Goal: Task Accomplishment & Management: Manage account settings

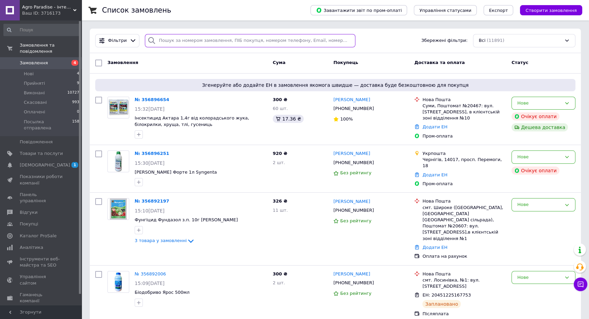
click at [220, 40] on input "search" at bounding box center [250, 40] width 211 height 13
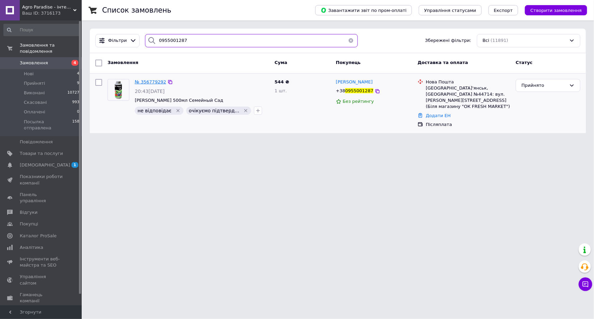
type input "0955001287"
click at [156, 79] on span "№ 356779292" at bounding box center [150, 81] width 31 height 5
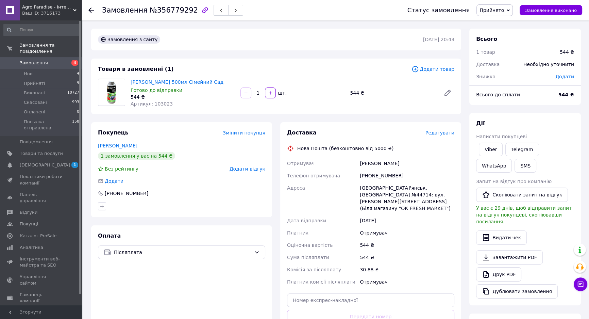
click at [161, 107] on div "[PERSON_NAME] 500мл Сімейний Сад Готово до відправки 544 ₴ Артикул: 103023" at bounding box center [183, 92] width 110 height 31
copy span "103023"
click at [164, 10] on span "№356779292" at bounding box center [174, 10] width 48 height 8
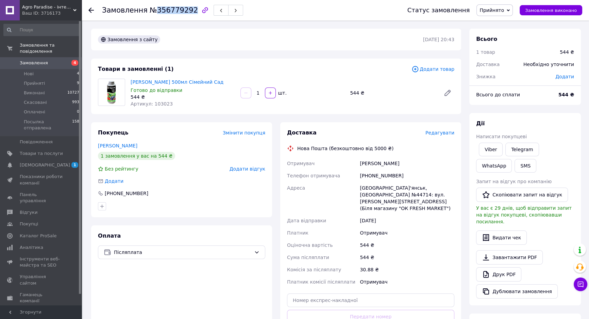
copy span "356779292"
click at [444, 133] on span "Редагувати" at bounding box center [440, 132] width 29 height 5
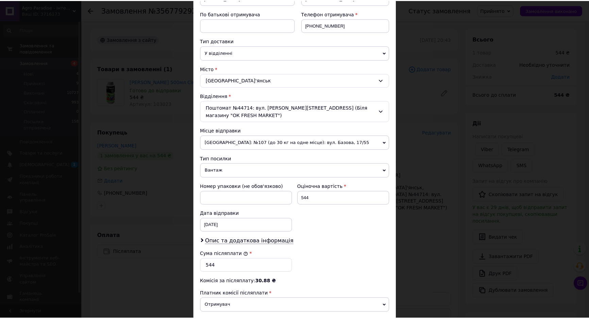
scroll to position [199, 0]
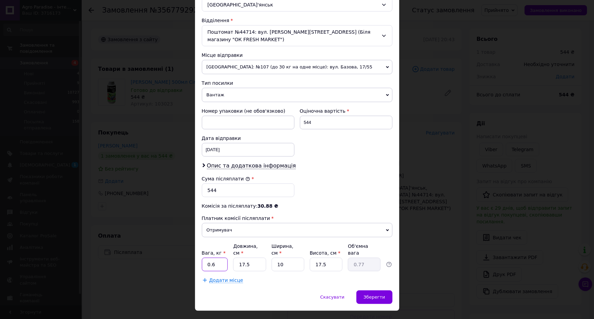
click at [210, 257] on input "0.6" at bounding box center [215, 264] width 26 height 14
type input "0.9"
click at [241, 257] on input "17.5" at bounding box center [249, 264] width 33 height 14
type input "15"
type input "0.66"
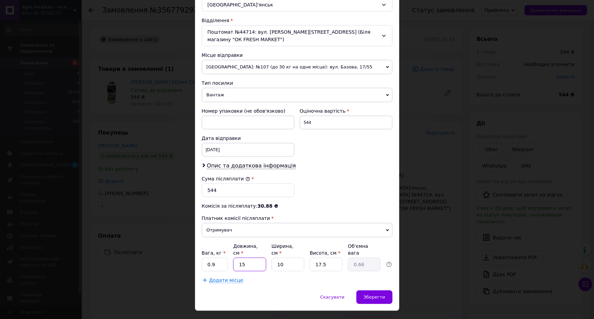
type input "15"
click at [296, 257] on input "10" at bounding box center [287, 264] width 33 height 14
type input "1"
type input "0.1"
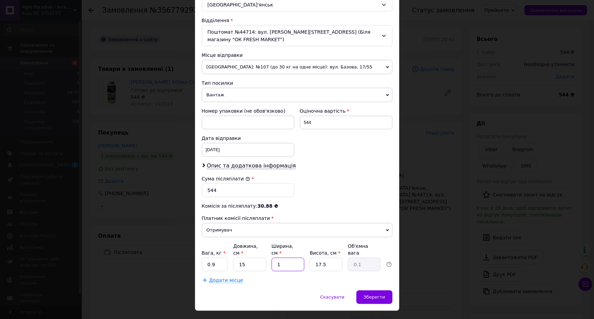
type input "16"
type input "1.05"
type input "16"
click at [332, 257] on input "17.5" at bounding box center [326, 264] width 33 height 14
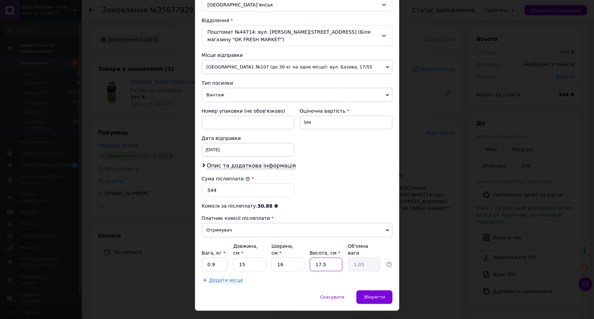
type input "1"
type input "0.1"
type input "16"
type input "0.96"
type input "16"
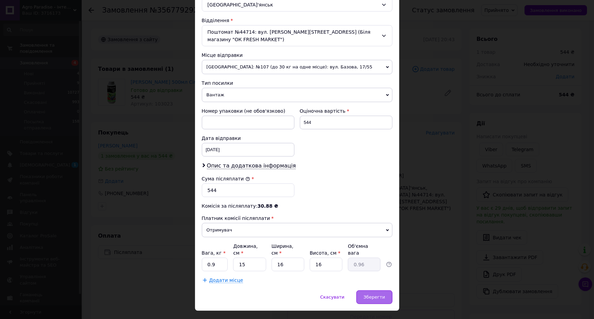
click at [381, 290] on div "Зберегти" at bounding box center [374, 297] width 36 height 14
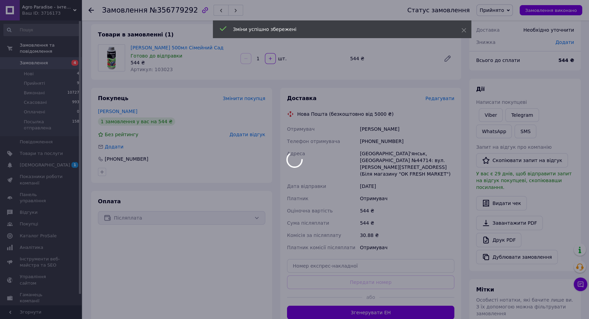
scroll to position [62, 0]
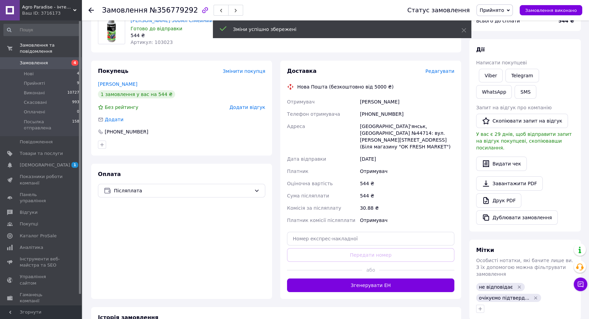
click at [372, 279] on button "Згенерувати ЕН" at bounding box center [370, 285] width 167 height 14
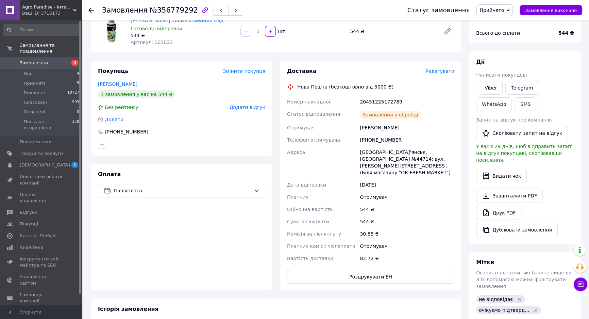
click at [371, 101] on div "20451225172789" at bounding box center [407, 102] width 97 height 12
click at [371, 100] on div "20451225172789" at bounding box center [407, 102] width 97 height 12
copy div "20451225172789"
click at [335, 270] on button "Роздрукувати ЕН" at bounding box center [370, 277] width 167 height 14
click at [499, 12] on span "Прийнято" at bounding box center [492, 9] width 24 height 5
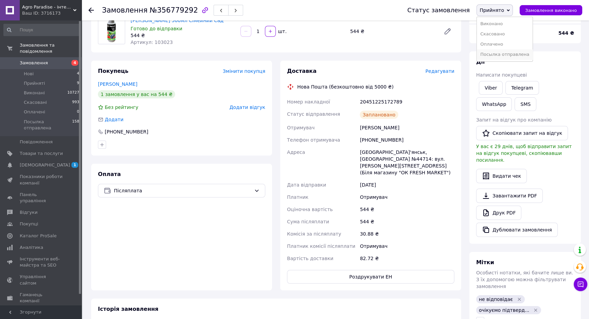
click at [513, 52] on li "Посылка отправлена" at bounding box center [505, 54] width 56 height 10
click at [376, 142] on div "[PHONE_NUMBER]" at bounding box center [407, 140] width 97 height 12
click at [376, 142] on div "+380955001287" at bounding box center [407, 140] width 97 height 12
copy div "380955001287"
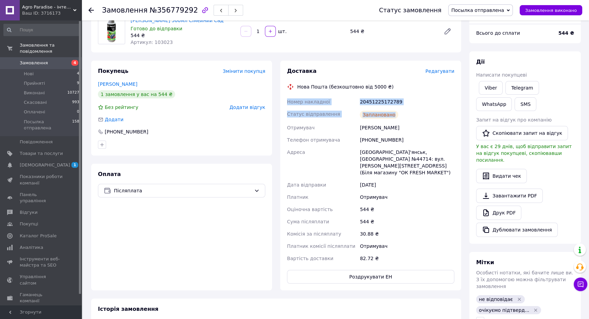
drag, startPoint x: 285, startPoint y: 98, endPoint x: 421, endPoint y: 115, distance: 137.1
click at [422, 116] on div "Доставка Редагувати Нова Пошта (безкоштовно від 5000 ₴) Номер накладної 2045122…" at bounding box center [370, 176] width 181 height 230
copy div "Номер накладної 20451225172789 Статус відправлення Заплановано"
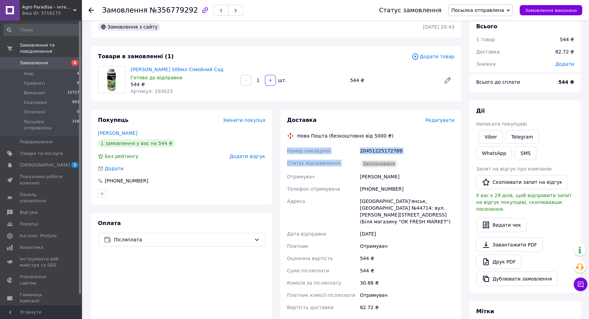
scroll to position [0, 0]
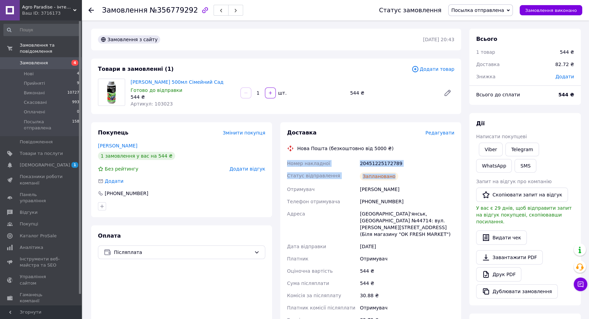
click at [67, 60] on span "4" at bounding box center [72, 63] width 19 height 6
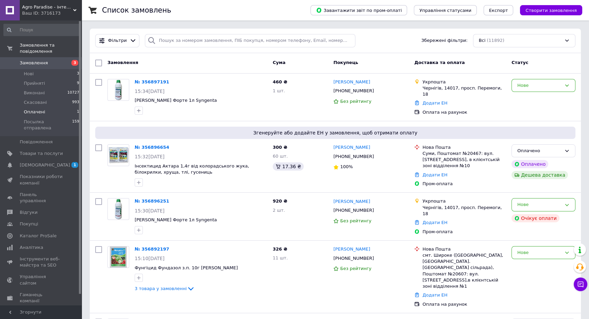
click at [37, 109] on span "Оплачені" at bounding box center [34, 112] width 21 height 6
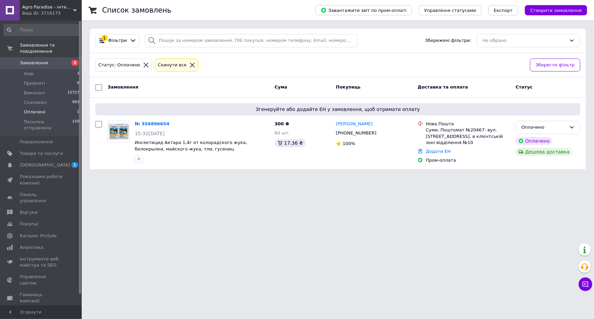
click at [37, 60] on span "Замовлення" at bounding box center [34, 63] width 28 height 6
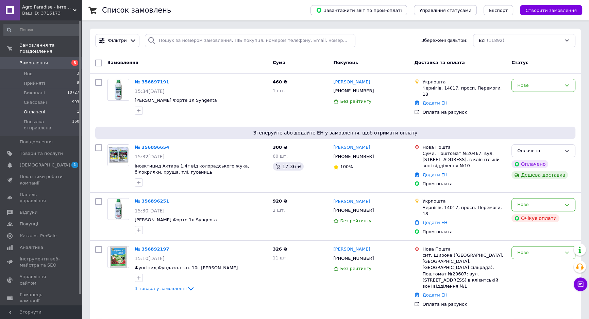
click at [37, 109] on span "Оплачені" at bounding box center [34, 112] width 21 height 6
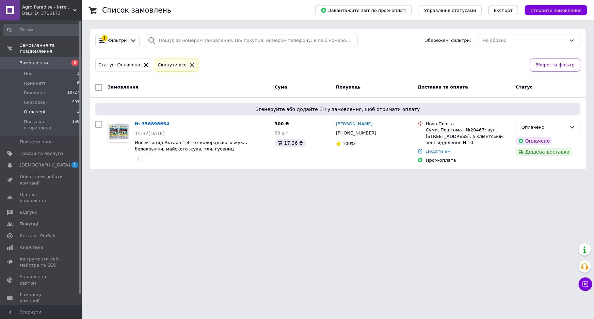
click at [150, 122] on link "№ 356896654" at bounding box center [152, 123] width 35 height 5
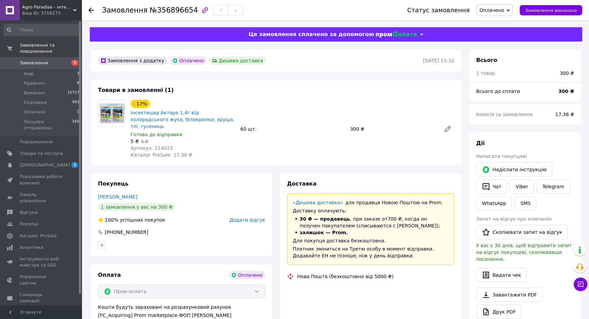
click at [171, 10] on span "№356896654" at bounding box center [174, 10] width 48 height 8
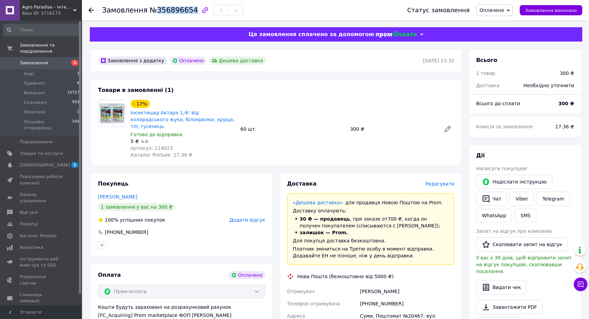
copy span "356896654"
click at [34, 69] on li "Нові 3" at bounding box center [41, 74] width 83 height 10
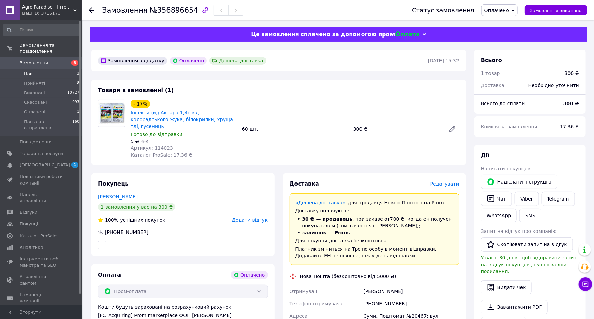
click at [34, 69] on li "Нові 3" at bounding box center [41, 74] width 83 height 10
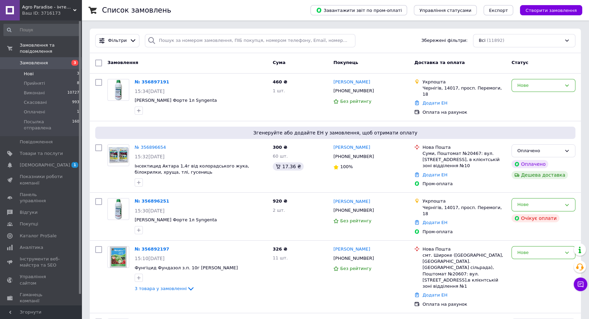
click at [34, 69] on li "Нові 3" at bounding box center [41, 74] width 83 height 10
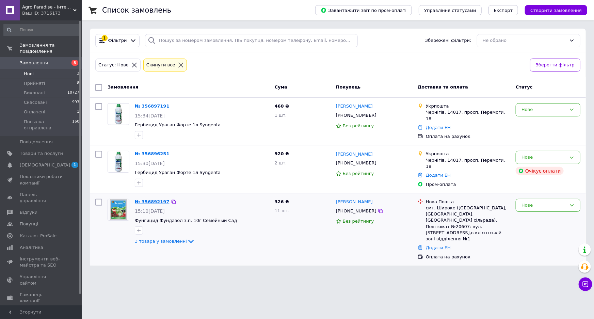
click at [143, 199] on link "№ 356892197" at bounding box center [152, 201] width 35 height 5
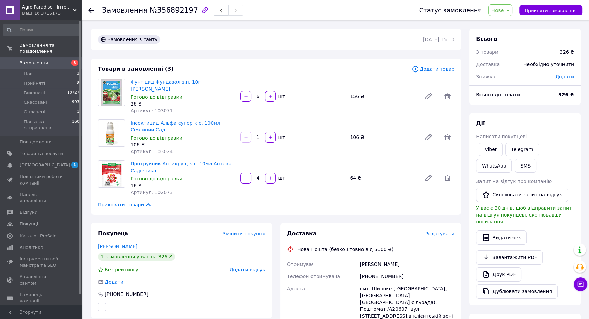
click at [172, 10] on span "№356892197" at bounding box center [174, 10] width 48 height 8
copy span "356892197"
click at [34, 69] on li "Нові 3" at bounding box center [41, 74] width 83 height 10
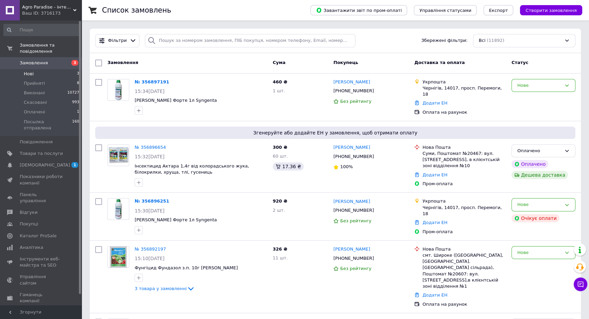
click at [43, 69] on li "Нові 3" at bounding box center [41, 74] width 83 height 10
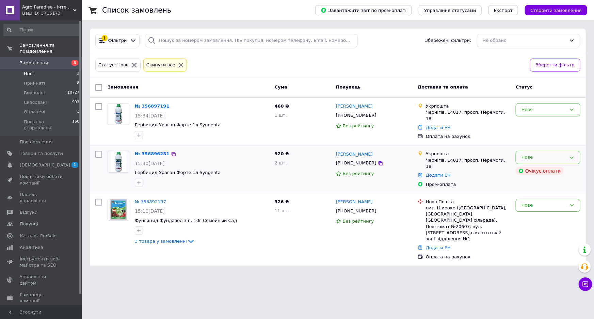
click at [549, 151] on div "Нове" at bounding box center [547, 157] width 65 height 13
click at [541, 179] on li "Виконано" at bounding box center [548, 184] width 64 height 13
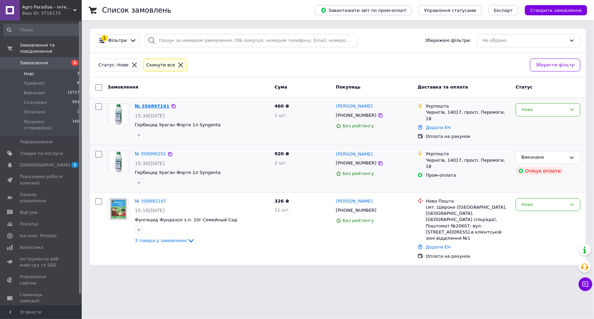
click at [149, 105] on link "№ 356897191" at bounding box center [152, 105] width 35 height 5
click at [143, 103] on link "№ 356897191" at bounding box center [150, 105] width 31 height 5
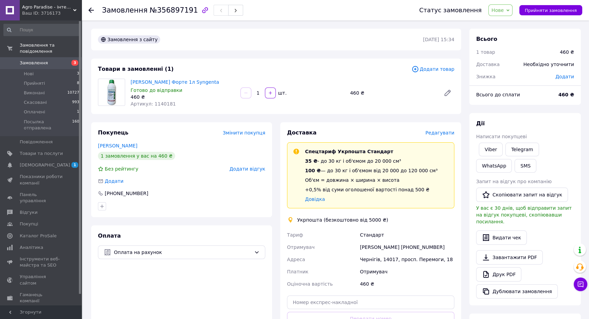
click at [416, 244] on div "Ігор Тесленок +380632834460" at bounding box center [407, 247] width 97 height 12
copy div "380632834460"
click at [268, 94] on icon "button" at bounding box center [270, 92] width 5 height 5
type input "2"
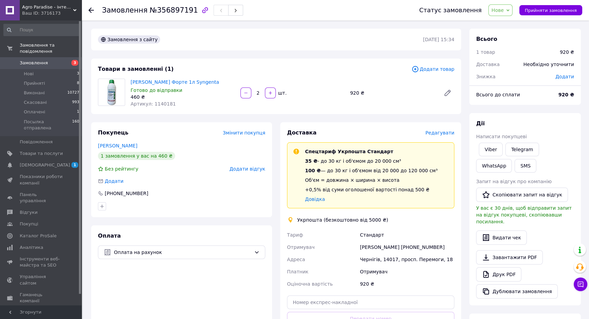
click at [172, 6] on span "№356897191" at bounding box center [174, 10] width 48 height 8
copy span "356897191"
click at [510, 11] on icon at bounding box center [507, 10] width 3 height 3
click at [515, 23] on li "Прийнято" at bounding box center [517, 24] width 56 height 10
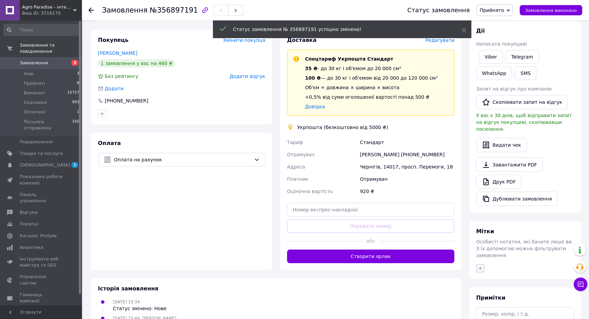
click at [479, 264] on button "button" at bounding box center [480, 268] width 8 height 8
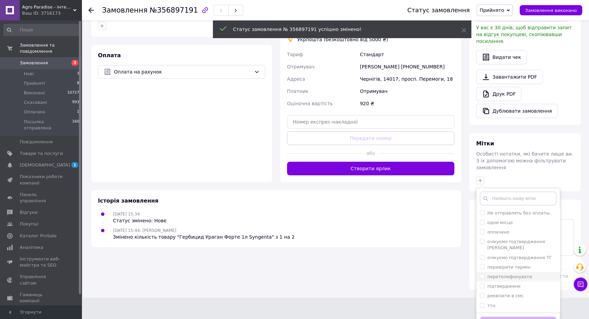
scroll to position [62, 0]
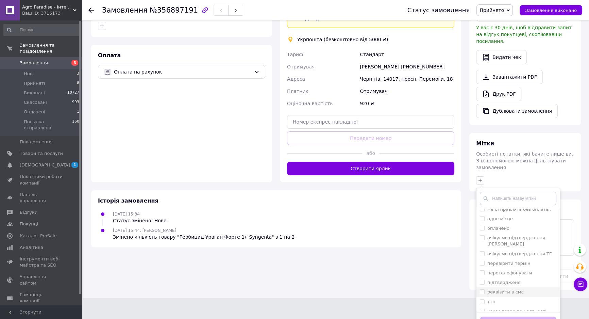
click at [502, 289] on label "реквізити в смс" at bounding box center [505, 291] width 36 height 5
checkbox input "true"
click at [502, 316] on button "Додати мітку" at bounding box center [518, 322] width 77 height 13
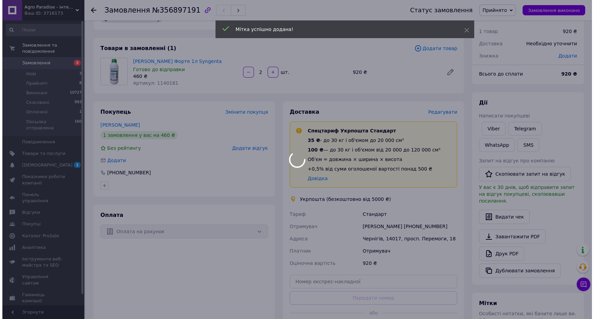
scroll to position [0, 0]
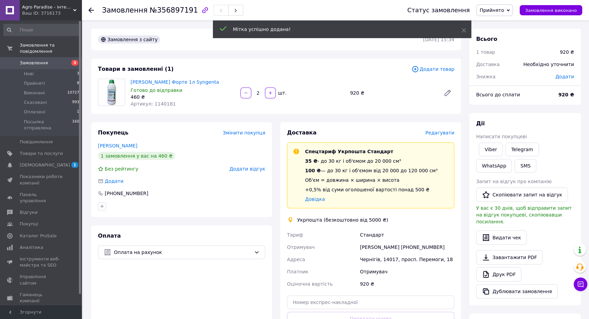
click at [169, 9] on span "№356897191" at bounding box center [174, 10] width 48 height 8
copy span "356897191"
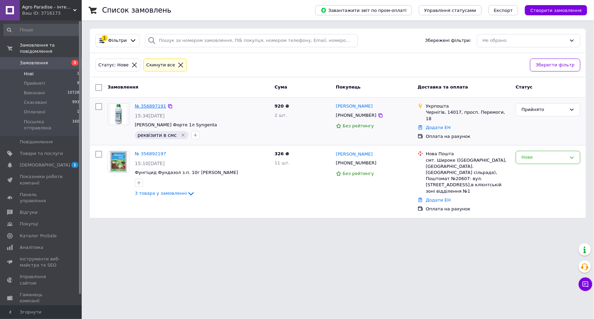
click at [143, 105] on link "№ 356897191" at bounding box center [150, 105] width 31 height 5
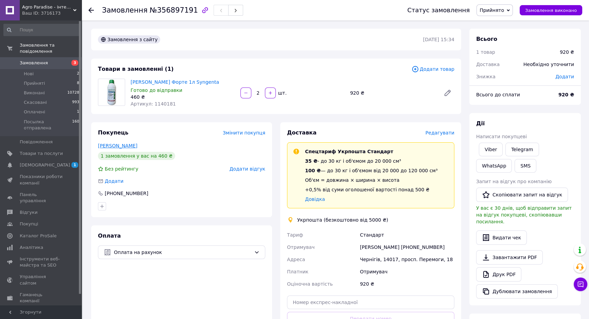
click at [112, 146] on link "Тесленок Ігор" at bounding box center [117, 145] width 39 height 5
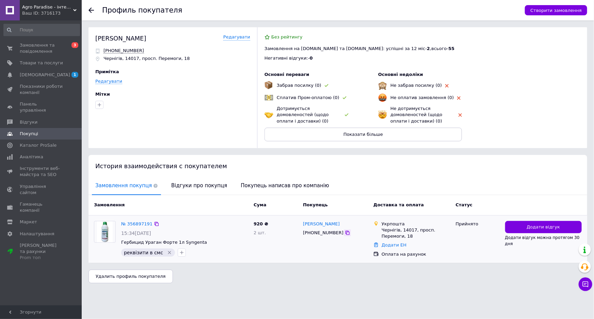
click at [345, 232] on icon at bounding box center [347, 233] width 4 height 4
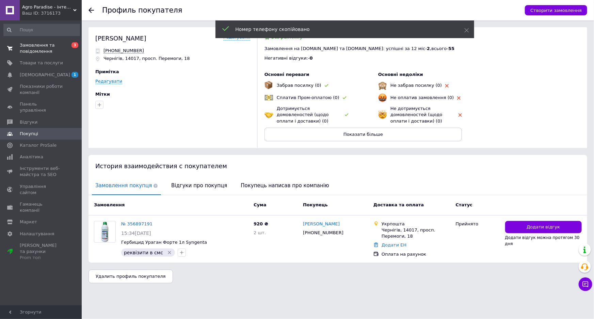
click at [38, 44] on span "Замовлення та повідомлення" at bounding box center [41, 48] width 43 height 12
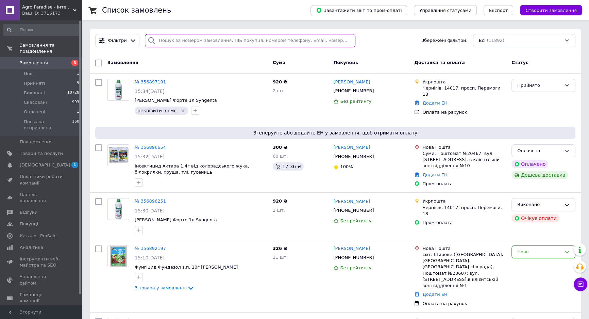
click at [168, 41] on input "search" at bounding box center [250, 40] width 211 height 13
paste input "[PHONE_NUMBER]"
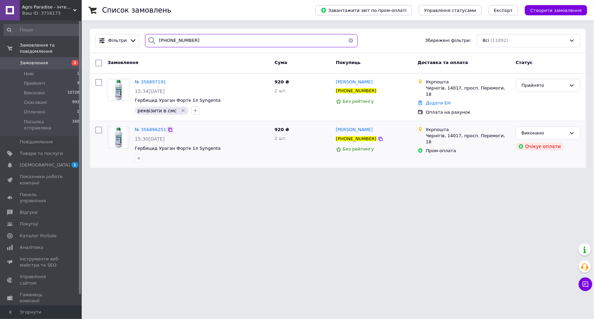
type input "[PHONE_NUMBER]"
click at [169, 128] on div at bounding box center [170, 129] width 7 height 7
click at [167, 128] on icon at bounding box center [169, 129] width 5 height 5
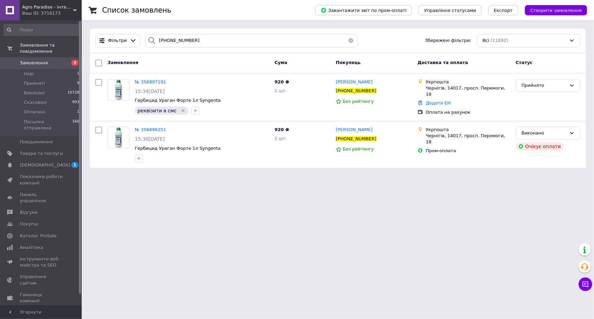
click at [40, 60] on span "Замовлення" at bounding box center [34, 63] width 28 height 6
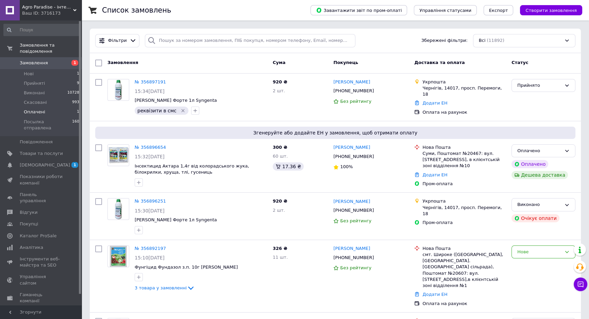
click at [37, 109] on span "Оплачені" at bounding box center [34, 112] width 21 height 6
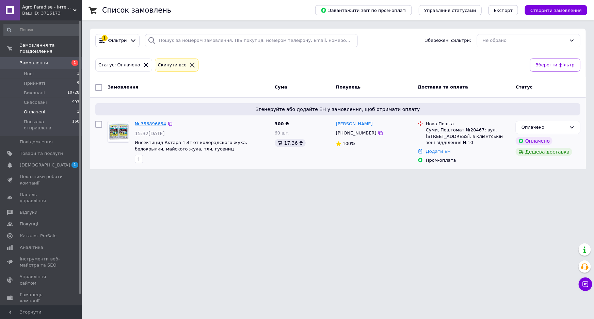
click at [149, 124] on link "№ 356896654" at bounding box center [150, 123] width 31 height 5
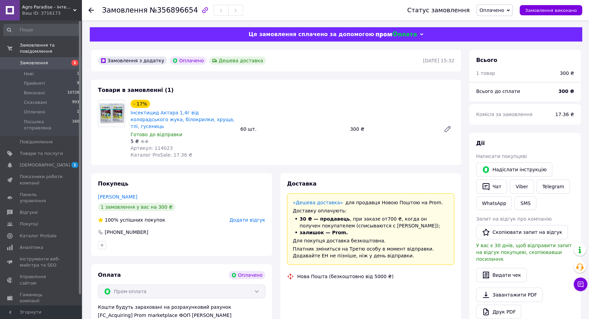
click at [167, 12] on span "№356896654" at bounding box center [174, 10] width 48 height 8
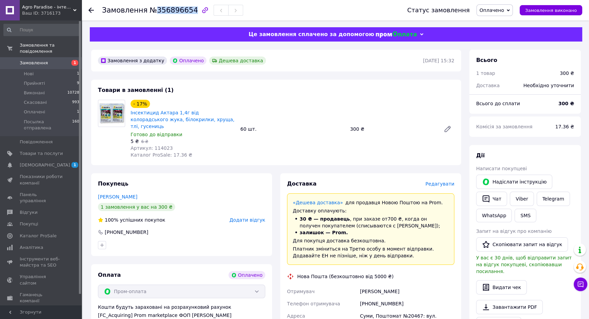
click at [167, 12] on span "№356896654" at bounding box center [174, 10] width 48 height 8
drag, startPoint x: 167, startPoint y: 12, endPoint x: 160, endPoint y: 10, distance: 7.2
click at [160, 10] on span "№356896654" at bounding box center [174, 10] width 48 height 8
copy span "356896654"
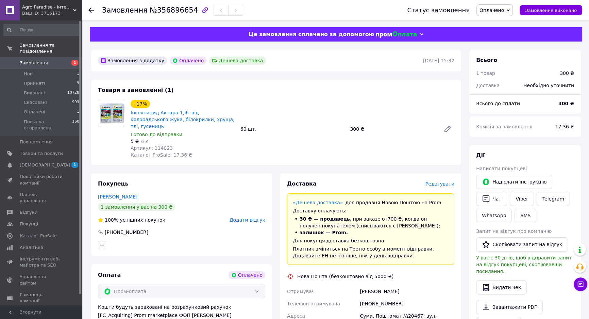
click at [435, 181] on span "Редагувати" at bounding box center [440, 183] width 29 height 5
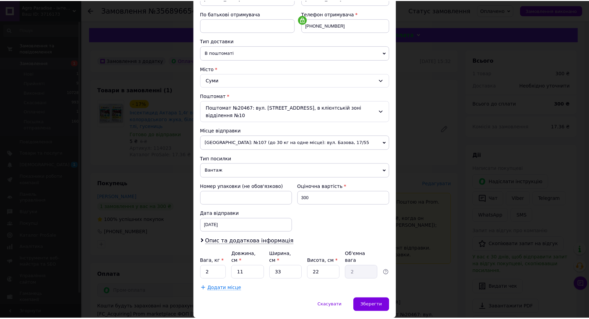
scroll to position [132, 0]
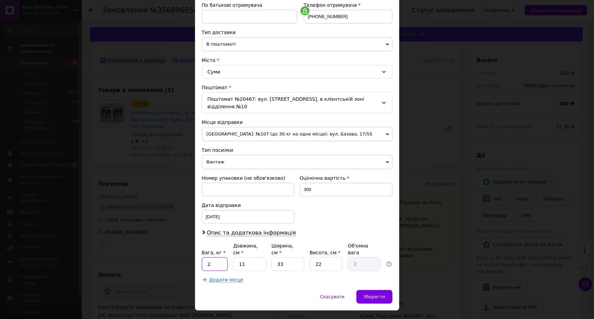
click at [213, 257] on input "2" at bounding box center [215, 264] width 26 height 14
click at [214, 257] on input "2" at bounding box center [215, 264] width 26 height 14
type input "0.9"
drag, startPoint x: 242, startPoint y: 249, endPoint x: 241, endPoint y: 255, distance: 6.5
click at [241, 255] on div "Платник Отримувач Відправник Прізвище отримувача Волкова Ім'я отримувача Катери…" at bounding box center [297, 115] width 190 height 336
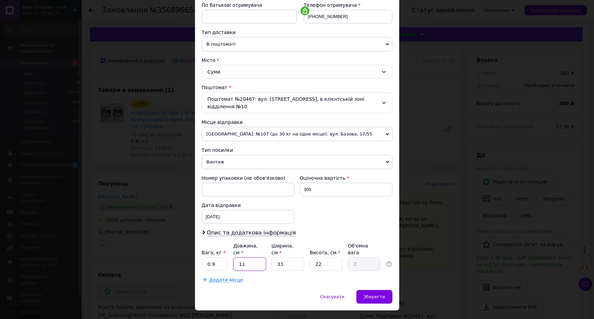
type input "15"
type input "2.72"
type input "15"
click at [284, 257] on input "33" at bounding box center [287, 264] width 33 height 14
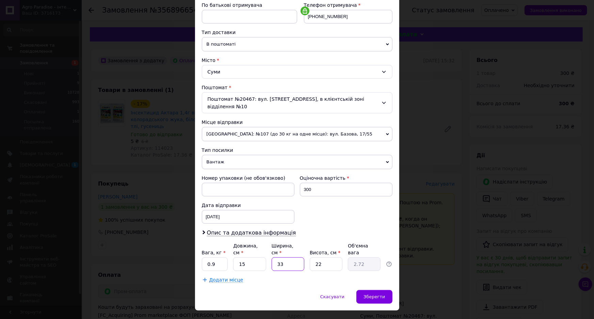
type input "1"
type input "0.1"
type input "16"
type input "1.32"
type input "16"
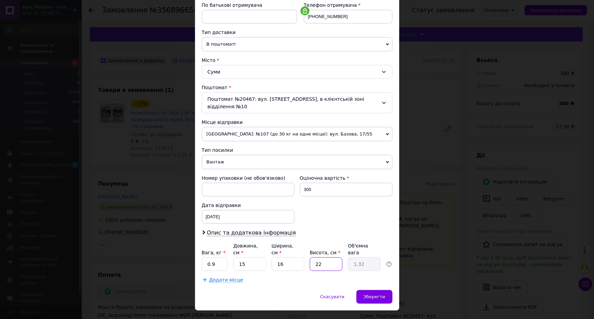
click at [317, 257] on input "22" at bounding box center [326, 264] width 33 height 14
type input "1"
type input "0.1"
type input "16"
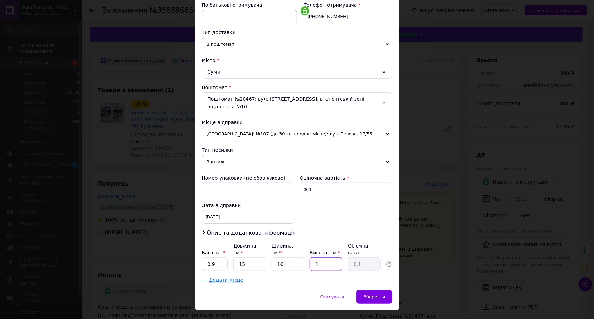
type input "0.96"
type input "16"
click at [379, 294] on span "Зберегти" at bounding box center [373, 296] width 21 height 5
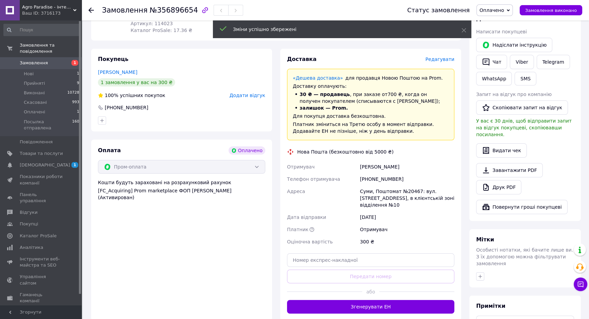
scroll to position [154, 0]
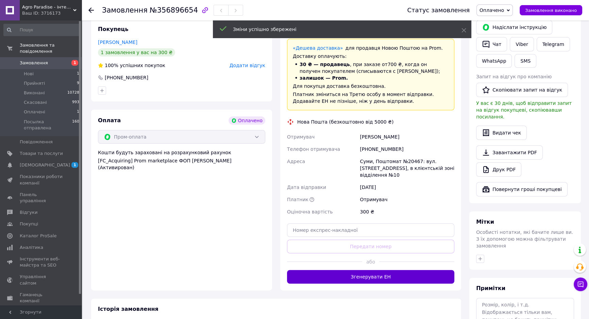
click at [353, 270] on button "Згенерувати ЕН" at bounding box center [370, 277] width 167 height 14
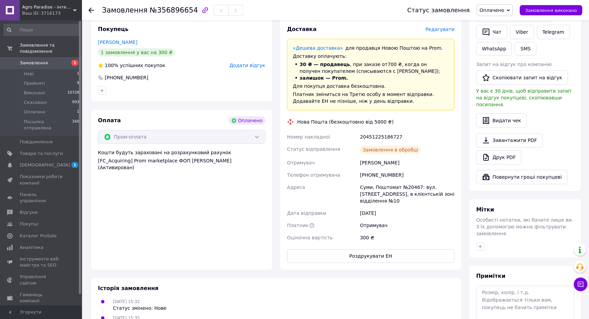
click at [369, 131] on div "20451225186727" at bounding box center [407, 137] width 97 height 12
copy div "20451225186727"
click at [354, 249] on button "Роздрукувати ЕН" at bounding box center [370, 256] width 167 height 14
click at [504, 11] on span "Оплачено" at bounding box center [492, 9] width 24 height 5
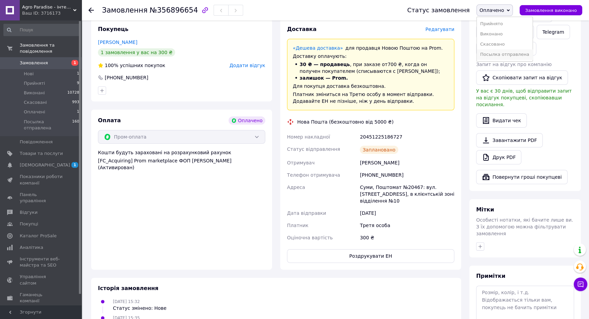
click at [510, 54] on li "Посылка отправлена" at bounding box center [505, 54] width 56 height 10
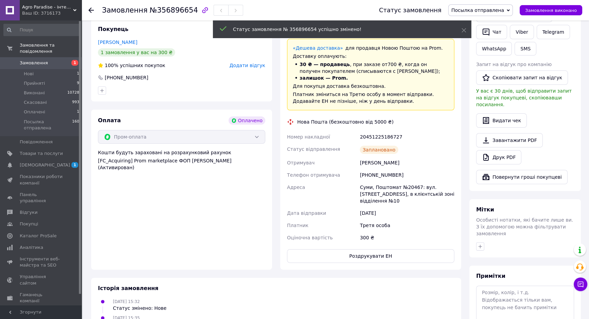
click at [375, 169] on div "[PHONE_NUMBER]" at bounding box center [407, 175] width 97 height 12
copy div "380509011675"
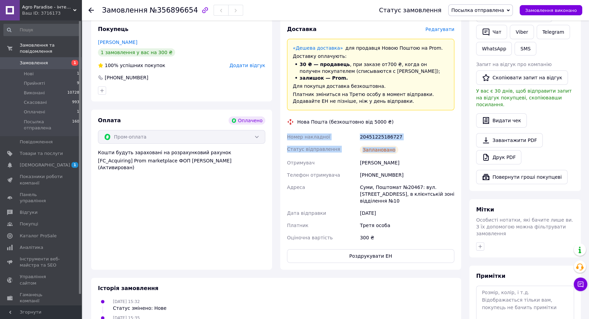
drag, startPoint x: 284, startPoint y: 129, endPoint x: 399, endPoint y: 141, distance: 115.7
click at [399, 141] on div "Доставка Редагувати «Дешева доставка»   для продавця Новою Поштою на Prom. Дост…" at bounding box center [370, 144] width 181 height 251
copy div "Номер накладної 20451225186727 Статус відправлення Заплановано"
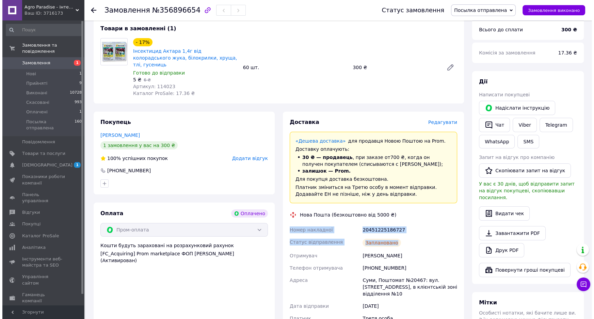
scroll to position [0, 0]
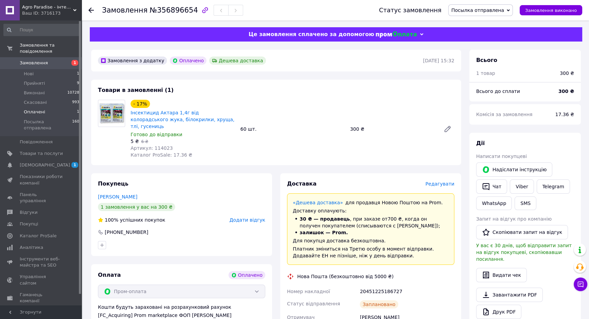
click at [30, 109] on span "Оплачені" at bounding box center [34, 112] width 21 height 6
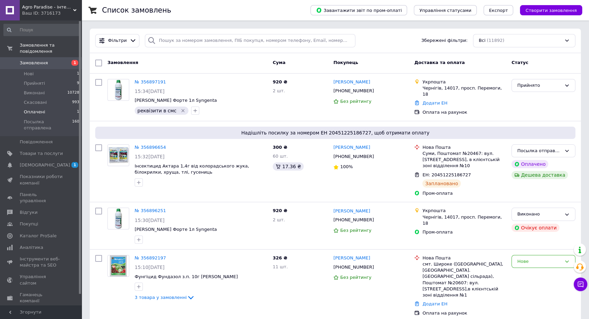
click at [30, 109] on span "Оплачені" at bounding box center [34, 112] width 21 height 6
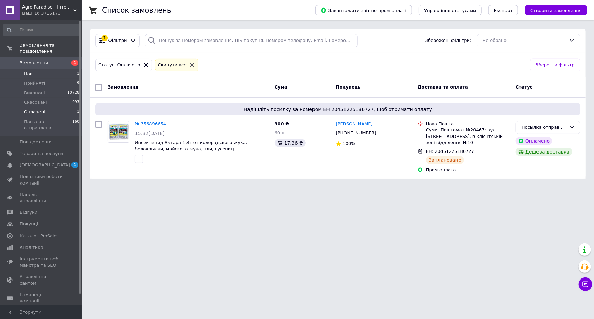
click at [41, 69] on li "Нові 1" at bounding box center [41, 74] width 83 height 10
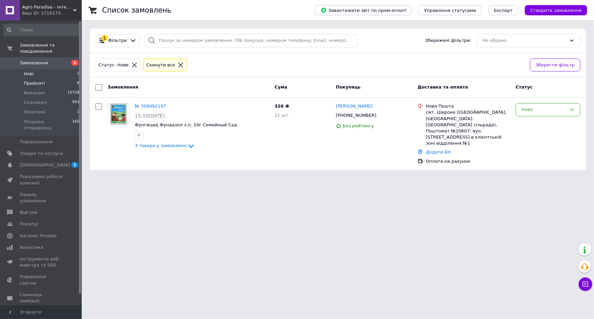
click at [39, 80] on span "Прийняті" at bounding box center [34, 83] width 21 height 6
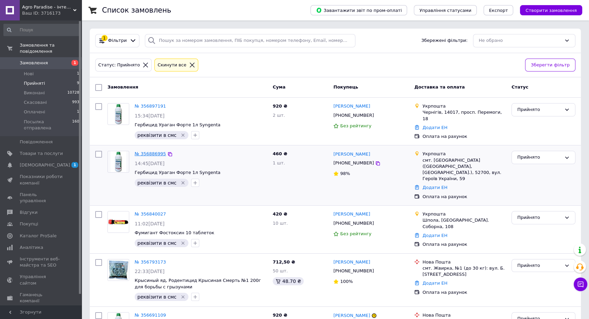
click at [150, 153] on link "№ 356886995" at bounding box center [150, 153] width 31 height 5
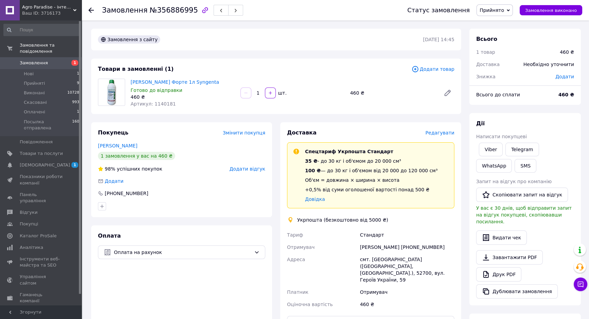
click at [156, 14] on span "№356886995" at bounding box center [174, 10] width 48 height 8
copy span "356886995"
click at [434, 134] on span "Редагувати" at bounding box center [440, 132] width 29 height 5
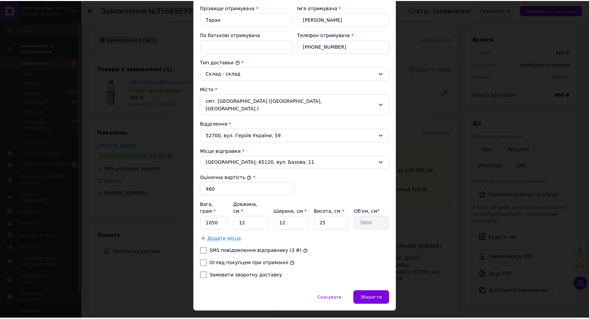
scroll to position [130, 0]
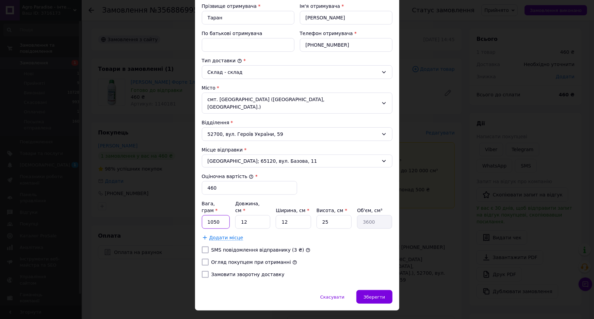
click at [209, 215] on input "1050" at bounding box center [216, 222] width 28 height 14
type input "1500"
drag, startPoint x: 247, startPoint y: 207, endPoint x: 243, endPoint y: 211, distance: 4.6
click at [243, 215] on input "12" at bounding box center [252, 222] width 35 height 14
type input "16"
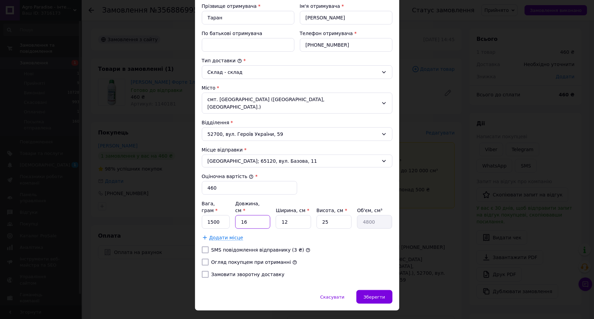
type input "4800"
type input "16"
click at [284, 215] on input "12" at bounding box center [293, 222] width 35 height 14
type input "16"
type input "6400"
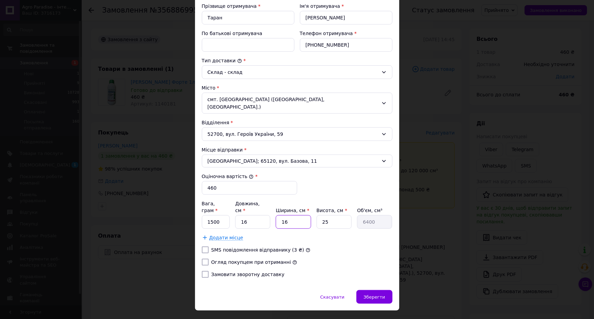
type input "16"
click at [205, 259] on input "Огляд покупцем при отриманні" at bounding box center [205, 262] width 7 height 7
checkbox input "true"
click at [376, 294] on span "Зберегти" at bounding box center [373, 296] width 21 height 5
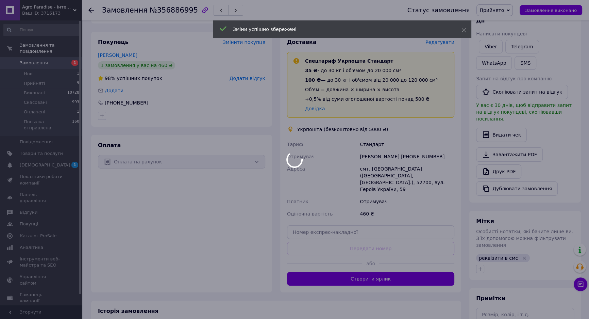
scroll to position [93, 0]
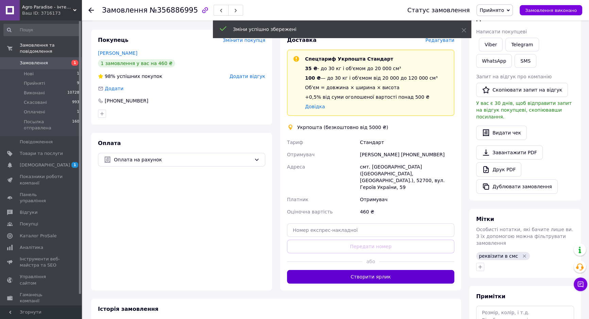
click at [376, 270] on button "Створити ярлик" at bounding box center [370, 277] width 167 height 14
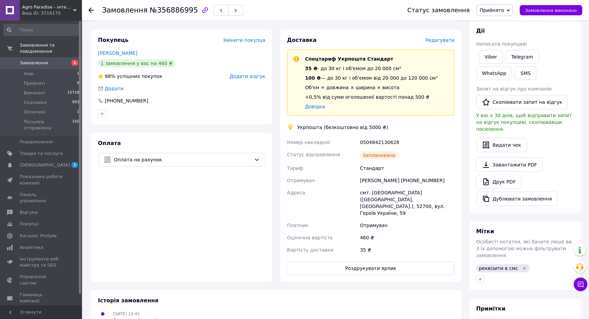
click at [381, 142] on div "0504842130628" at bounding box center [407, 142] width 97 height 12
copy div "0504842130628"
click at [396, 262] on button "Роздрукувати ярлик" at bounding box center [370, 268] width 167 height 14
click at [499, 11] on span "Прийнято" at bounding box center [492, 9] width 24 height 5
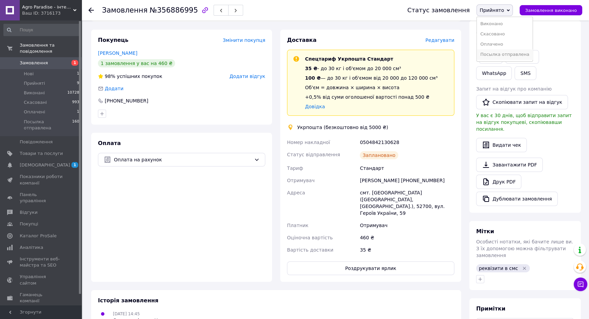
click at [505, 52] on li "Посылка отправлена" at bounding box center [505, 54] width 56 height 10
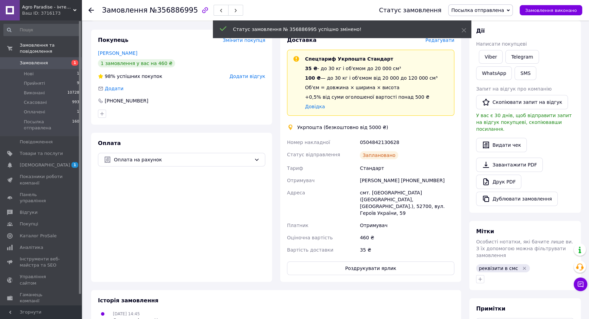
click at [409, 178] on div "Валентин Таран +380991894075" at bounding box center [407, 180] width 97 height 12
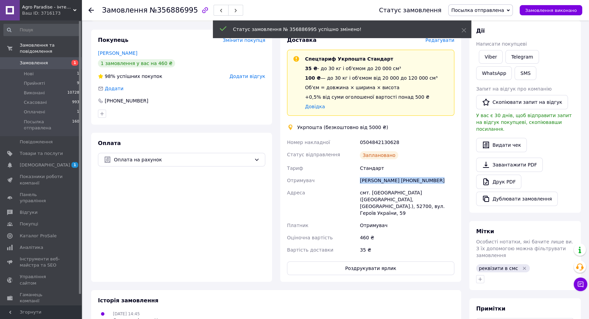
click at [409, 178] on div "Валентин Таран +380991894075" at bounding box center [407, 180] width 97 height 12
click at [409, 180] on div "Валентин Таран +380991894075" at bounding box center [407, 180] width 97 height 12
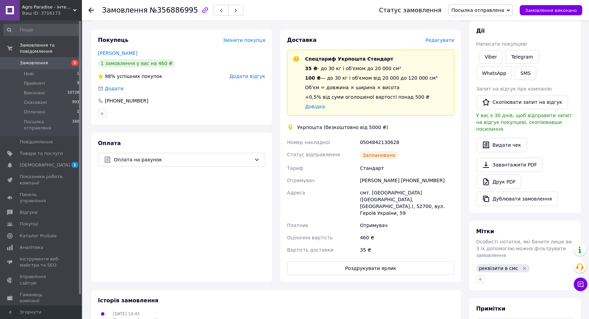
click at [412, 179] on div "Валентин Таран +380991894075" at bounding box center [407, 180] width 97 height 12
copy div "380991894075"
drag, startPoint x: 285, startPoint y: 139, endPoint x: 409, endPoint y: 152, distance: 124.1
click at [409, 152] on div "Номер накладної 0504842130628 Статус відправлення Заплановано Тариф Стандарт От…" at bounding box center [371, 196] width 170 height 120
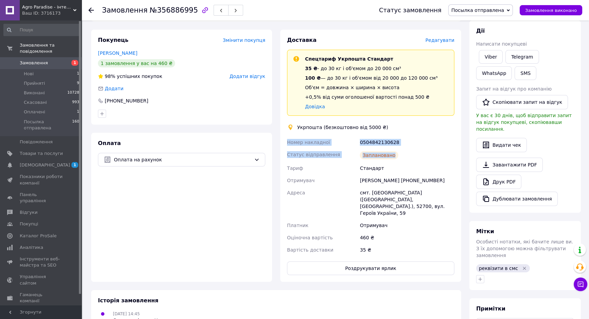
copy div "Номер накладної 0504842130628 Статус відправлення Заплановано"
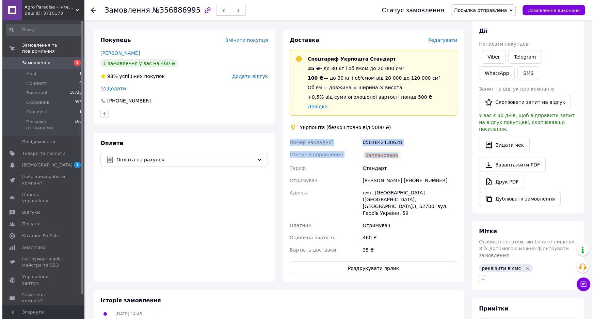
scroll to position [0, 0]
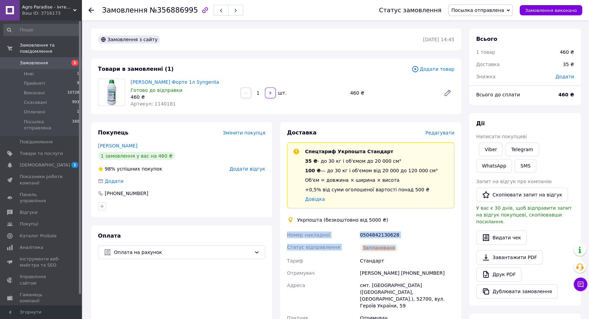
click at [31, 57] on link "Замовлення 1" at bounding box center [41, 63] width 83 height 12
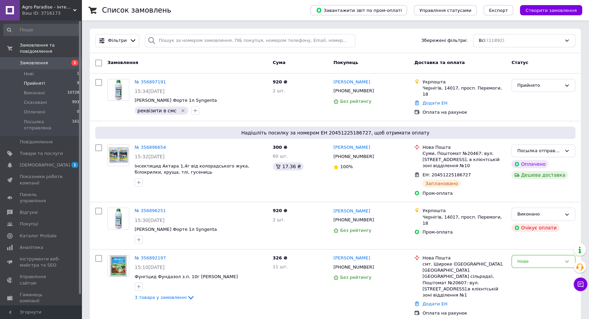
click at [34, 80] on span "Прийняті" at bounding box center [34, 83] width 21 height 6
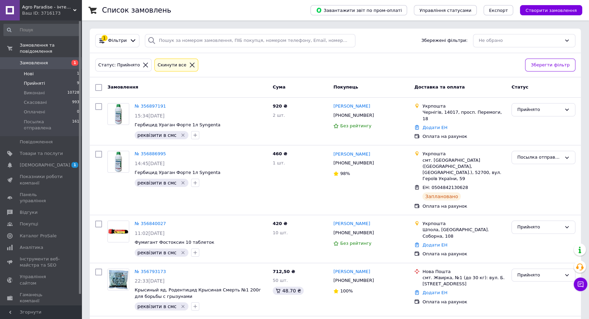
click at [38, 69] on li "Нові 1" at bounding box center [41, 74] width 83 height 10
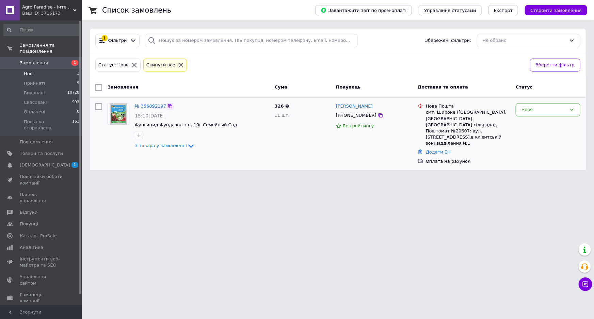
click at [167, 105] on icon at bounding box center [169, 105] width 5 height 5
click at [168, 147] on span "3 товара у замовленні" at bounding box center [161, 145] width 52 height 5
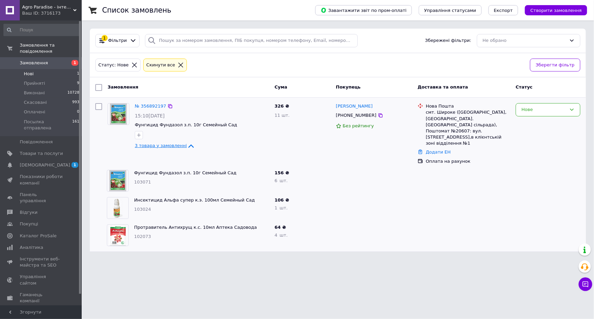
click at [168, 147] on span "3 товара у замовленні" at bounding box center [161, 145] width 52 height 5
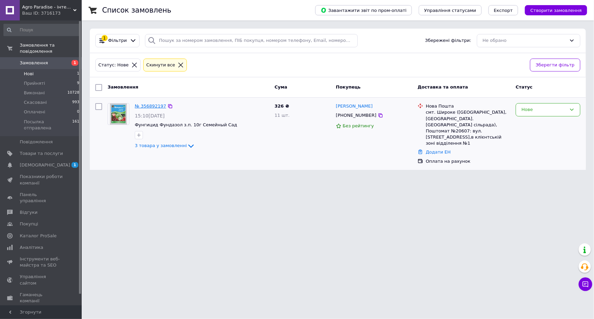
click at [146, 105] on link "№ 356892197" at bounding box center [150, 105] width 31 height 5
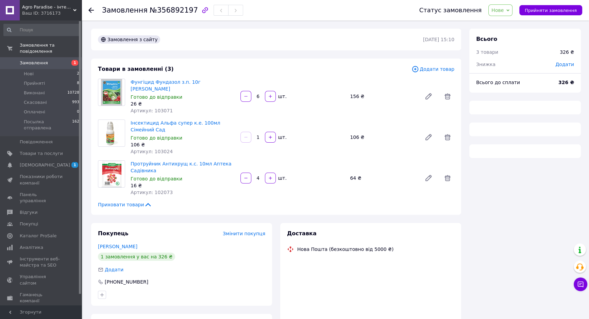
click at [509, 14] on span "Нове" at bounding box center [500, 10] width 24 height 12
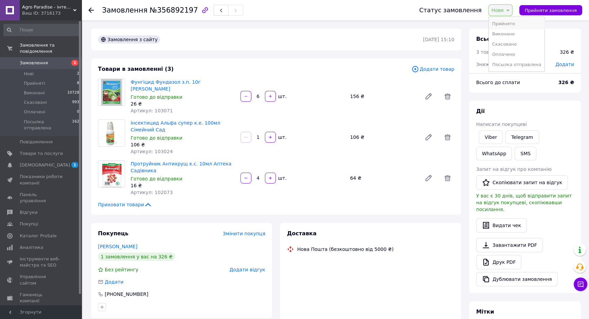
click at [507, 23] on li "Прийнято" at bounding box center [517, 24] width 56 height 10
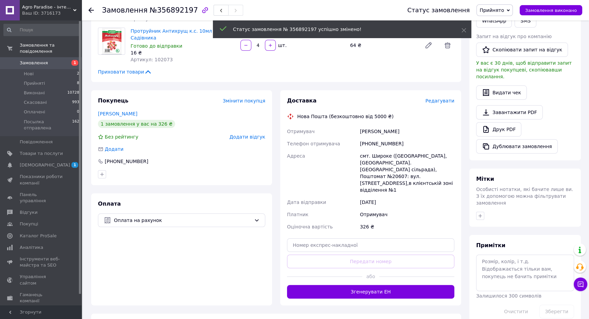
scroll to position [155, 0]
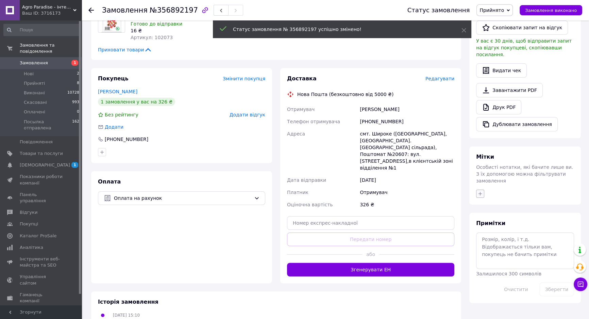
click at [480, 179] on span "Особисті нотатки, які бачите лише ви. З їх допомогою можна фільтрувати замовлен…" at bounding box center [524, 173] width 97 height 19
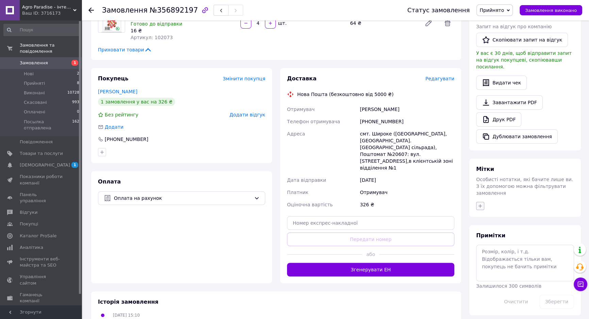
click at [479, 202] on button "button" at bounding box center [480, 206] width 8 height 8
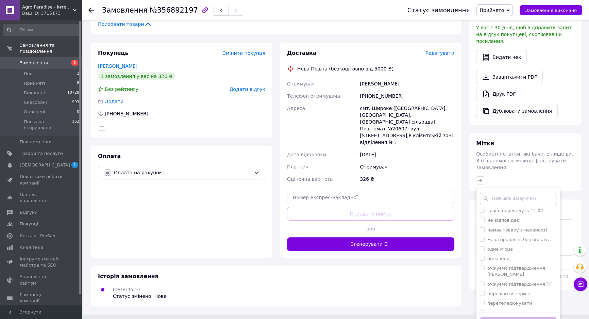
scroll to position [62, 0]
click at [507, 280] on label "підтверджене" at bounding box center [503, 282] width 33 height 5
checkbox input "true"
click at [497, 299] on div "ттн" at bounding box center [518, 302] width 77 height 6
checkbox input "true"
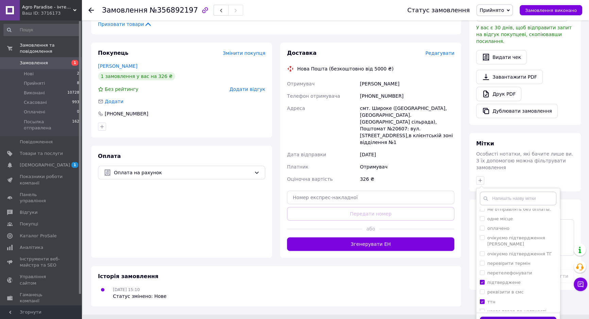
click at [503, 316] on button "Додати мітку" at bounding box center [518, 322] width 77 height 13
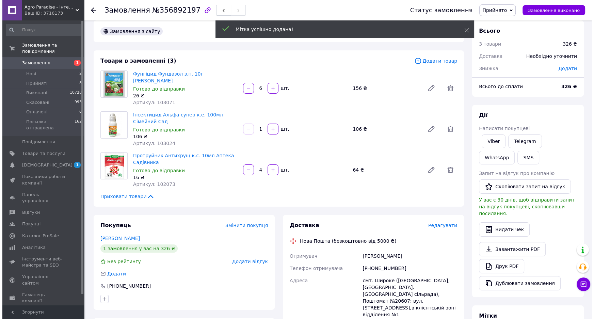
scroll to position [0, 0]
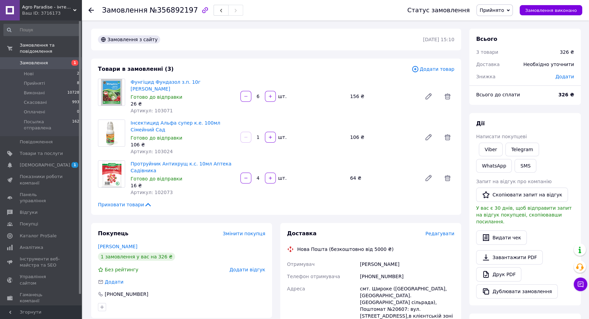
click at [57, 60] on span "Замовлення" at bounding box center [41, 63] width 43 height 6
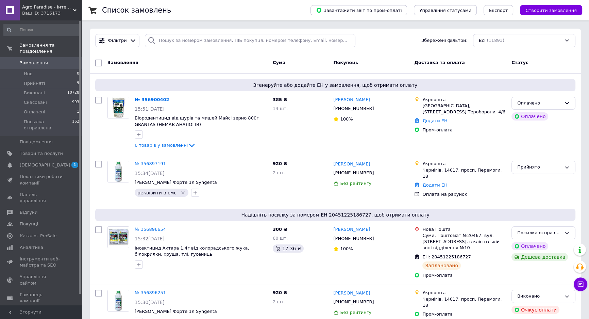
click at [51, 60] on span "Замовлення" at bounding box center [41, 63] width 43 height 6
click at [46, 107] on li "Оплачені 1" at bounding box center [41, 112] width 83 height 10
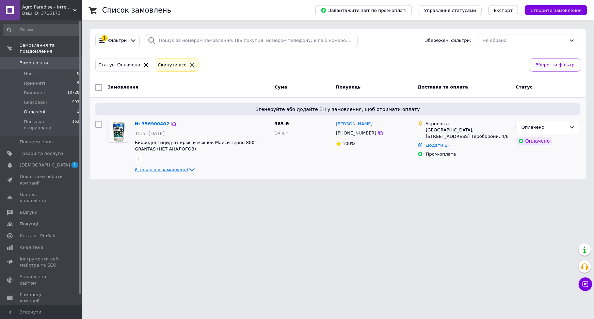
click at [152, 168] on span "6 товарів у замовленні" at bounding box center [161, 169] width 53 height 5
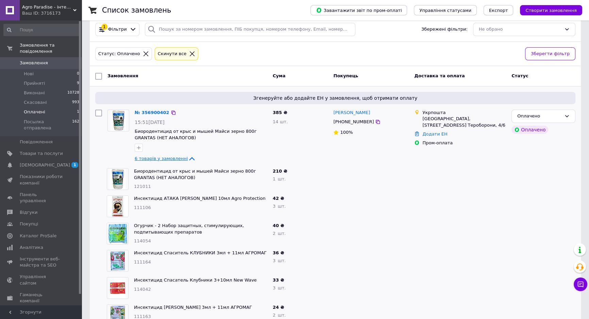
scroll to position [1, 0]
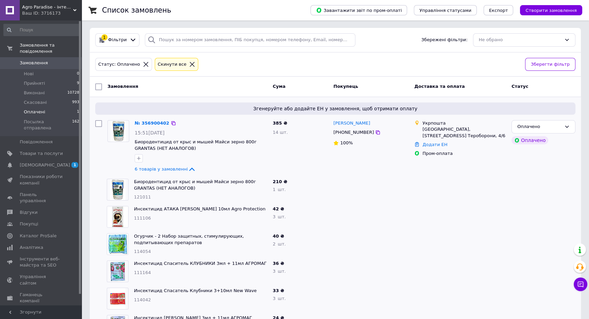
click at [150, 119] on div "№ 356900402" at bounding box center [152, 123] width 36 height 8
click at [148, 121] on link "№ 356900402" at bounding box center [152, 122] width 35 height 5
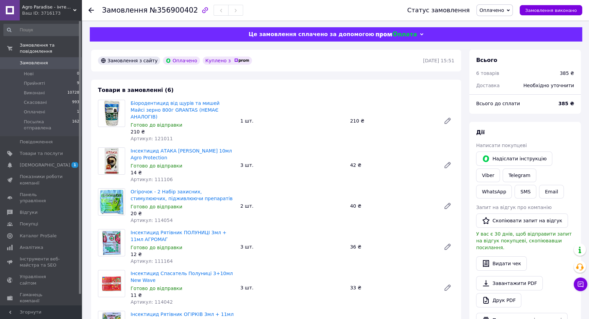
click at [166, 12] on span "№356900402" at bounding box center [174, 10] width 48 height 8
copy span "356900402"
click at [161, 136] on span "Артикул: 121011" at bounding box center [152, 138] width 42 height 5
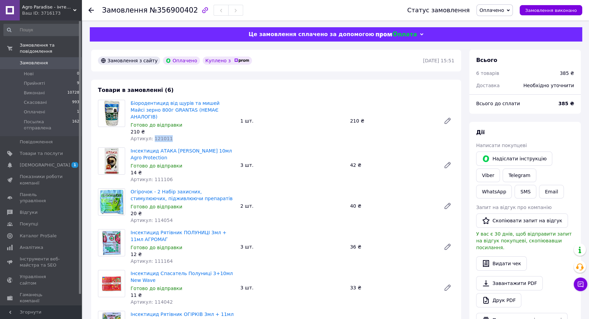
copy span "121011"
click at [158, 177] on span "Артикул: 111106" at bounding box center [152, 179] width 42 height 5
copy span "111106"
click at [156, 217] on span "Артикул: 114054" at bounding box center [152, 219] width 42 height 5
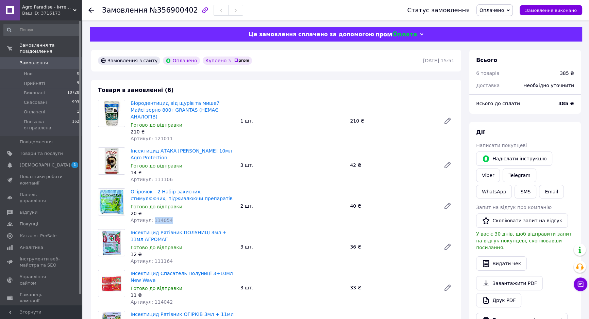
click at [156, 217] on span "Артикул: 114054" at bounding box center [152, 219] width 42 height 5
copy span "114054"
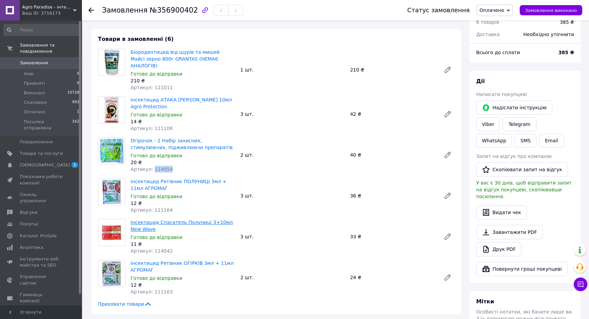
scroll to position [62, 0]
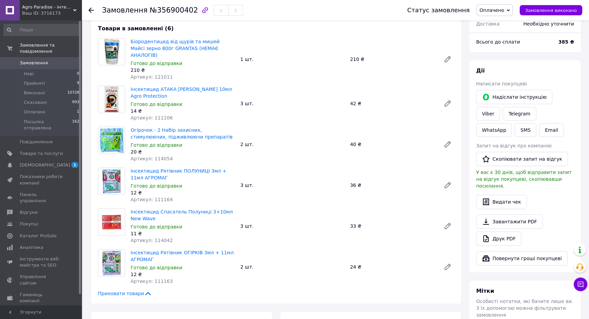
click at [159, 197] on span "Артикул: 111164" at bounding box center [152, 199] width 42 height 5
copy span "111164"
click at [162, 237] on span "Артикул: 114042" at bounding box center [152, 239] width 42 height 5
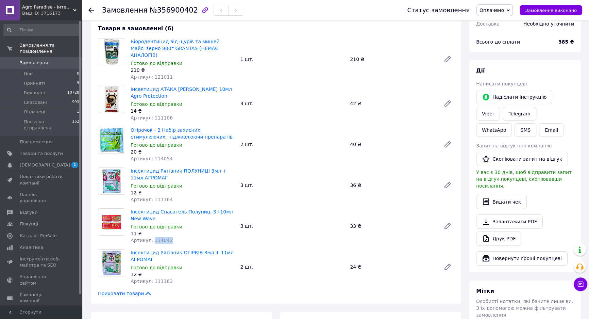
copy span "114042"
click at [161, 278] on span "Артикул: 111163" at bounding box center [152, 280] width 42 height 5
copy span "111163"
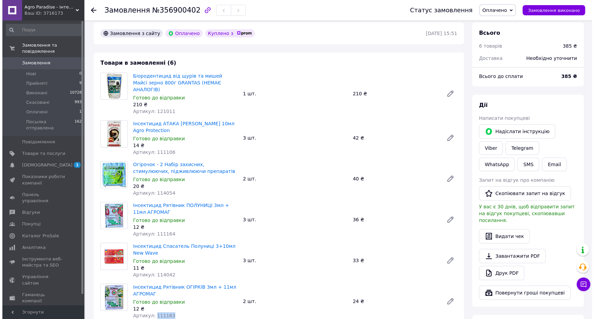
scroll to position [0, 0]
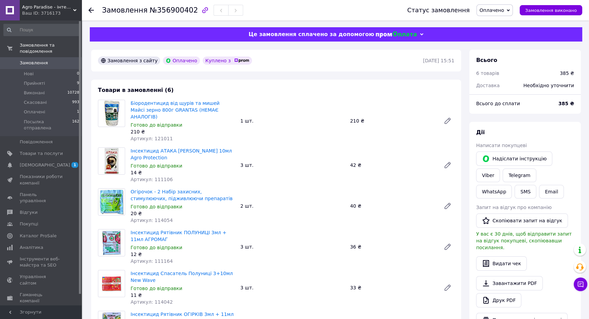
click at [170, 11] on span "№356900402" at bounding box center [174, 10] width 48 height 8
copy span "356900402"
click at [50, 57] on link "Замовлення 0" at bounding box center [41, 63] width 83 height 12
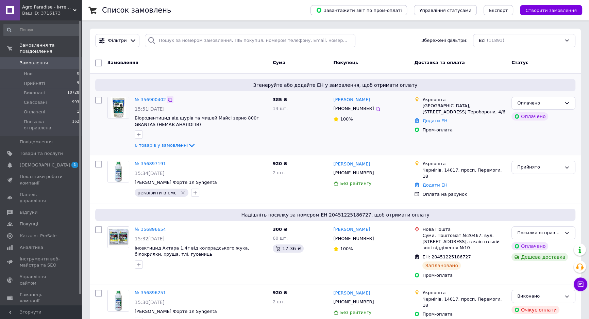
click at [168, 100] on icon at bounding box center [169, 99] width 5 height 5
click at [40, 109] on span "Оплачені" at bounding box center [34, 112] width 21 height 6
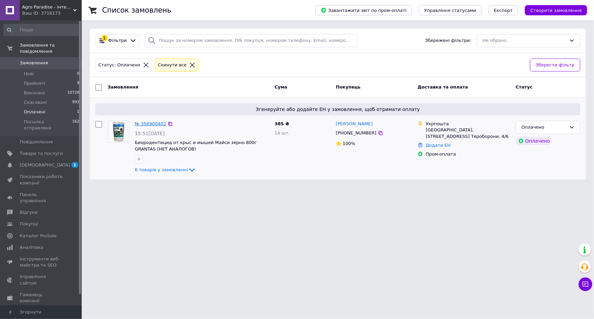
click at [153, 122] on link "№ 356900402" at bounding box center [150, 123] width 31 height 5
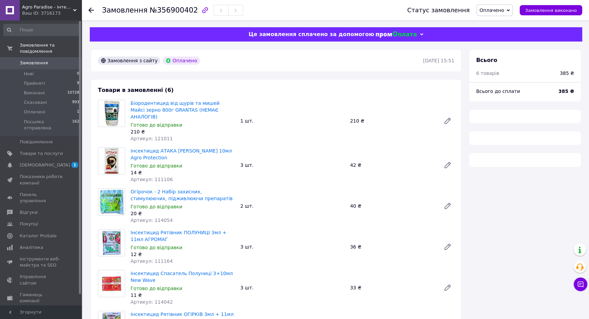
click at [159, 7] on span "№356900402" at bounding box center [174, 10] width 48 height 8
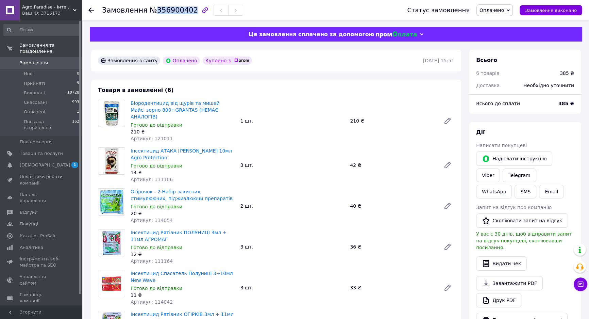
click at [159, 7] on span "№356900402" at bounding box center [174, 10] width 48 height 8
copy span "356900402"
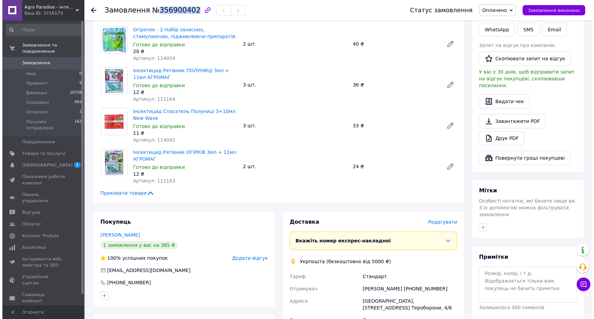
scroll to position [216, 0]
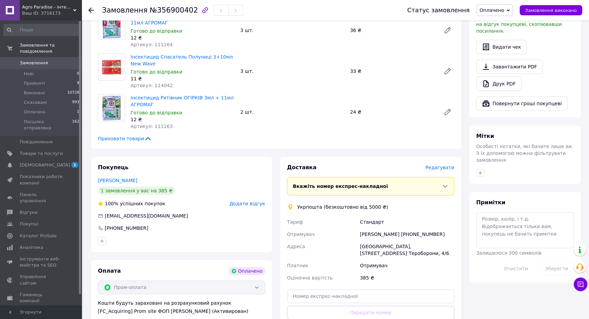
click at [439, 165] on span "Редагувати" at bounding box center [440, 167] width 29 height 5
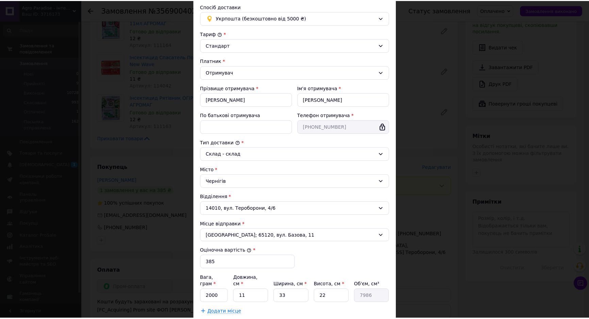
scroll to position [105, 0]
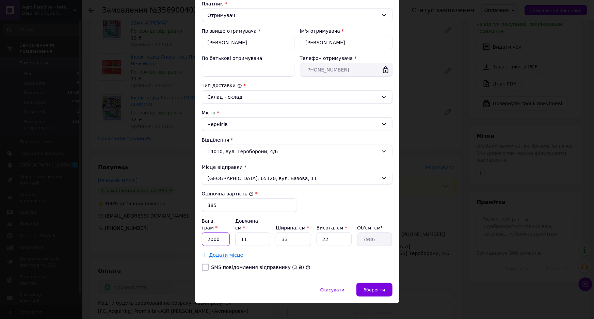
click at [222, 234] on input "2000" at bounding box center [216, 239] width 28 height 14
type input "1500"
click at [248, 232] on input "11" at bounding box center [252, 239] width 35 height 14
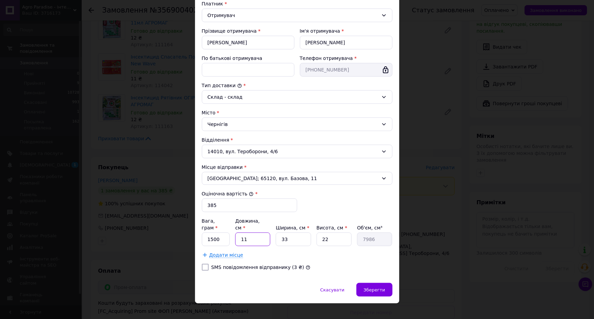
type input "1"
type input "726"
type input "17"
type input "12342"
type input "17"
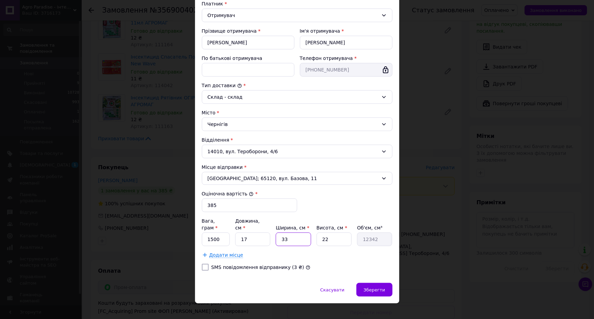
click at [290, 232] on input "33" at bounding box center [293, 239] width 35 height 14
type input "1"
type input "374"
type input "17"
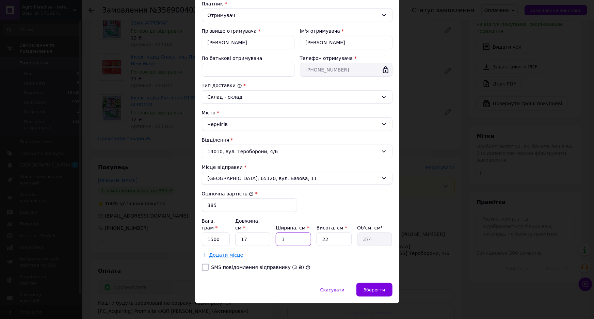
type input "6358"
type input "17"
click at [323, 232] on input "22" at bounding box center [333, 239] width 35 height 14
type input "1"
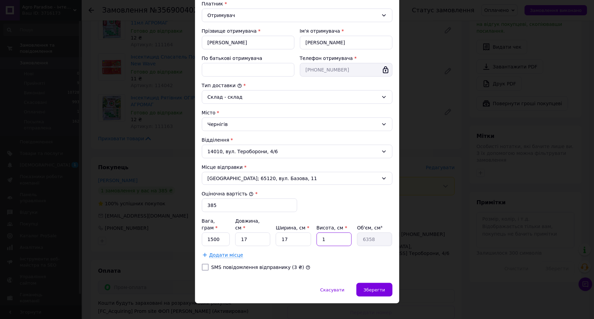
type input "289"
type input "17"
type input "4913"
type input "17"
click at [383, 287] on span "Зберегти" at bounding box center [373, 289] width 21 height 5
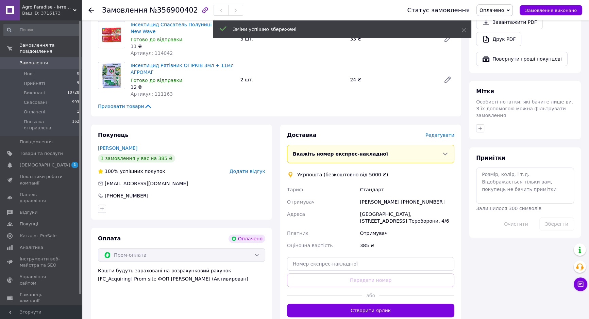
scroll to position [278, 0]
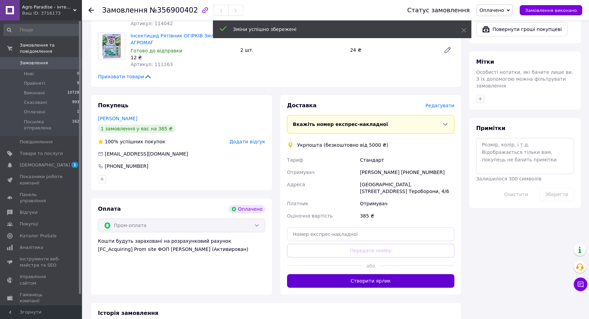
click at [333, 274] on button "Створити ярлик" at bounding box center [370, 281] width 167 height 14
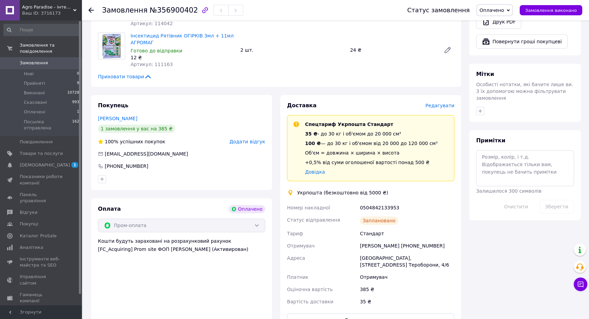
click at [371, 201] on div "0504842133953" at bounding box center [407, 207] width 97 height 12
click at [372, 201] on div "0504842133953" at bounding box center [407, 207] width 97 height 12
copy div "0504842133953"
click at [379, 313] on button "Роздрукувати ярлик" at bounding box center [370, 320] width 167 height 14
click at [502, 10] on span "Оплачено" at bounding box center [492, 9] width 24 height 5
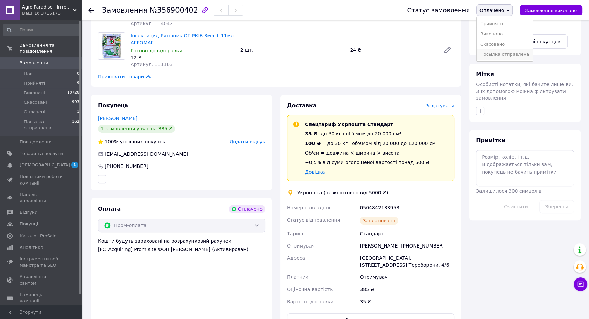
click at [506, 53] on li "Посылка отправлена" at bounding box center [505, 54] width 56 height 10
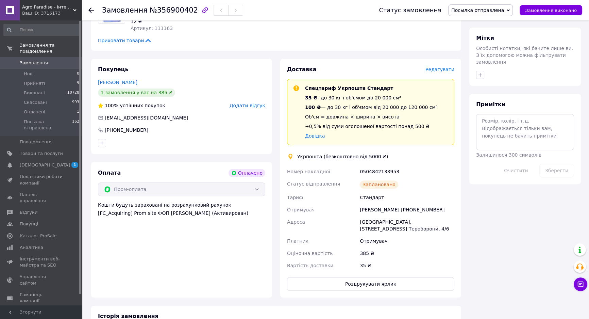
scroll to position [371, 0]
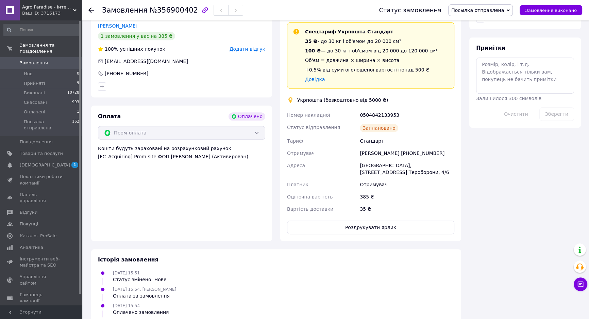
click at [417, 147] on div "Николай Красников +380937791039" at bounding box center [407, 153] width 97 height 12
copy div "380937791039"
drag, startPoint x: 283, startPoint y: 99, endPoint x: 429, endPoint y: 114, distance: 146.7
click at [430, 115] on div "Доставка Редагувати Спецтариф Укрпошта Стандарт 35 ₴ - до 30 кг і об'ємом до 20…" at bounding box center [370, 121] width 181 height 238
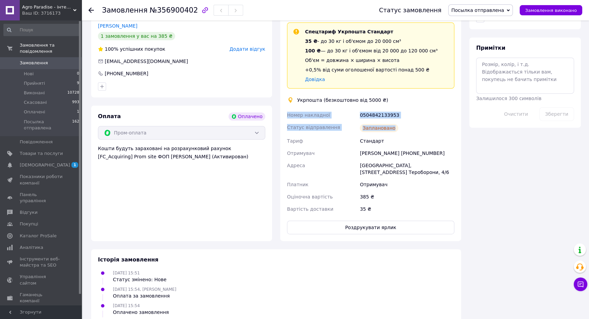
copy div "Номер накладної 0504842133953 Статус відправлення Заплановано"
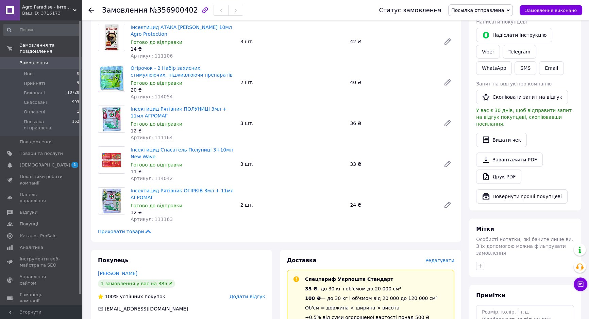
scroll to position [0, 0]
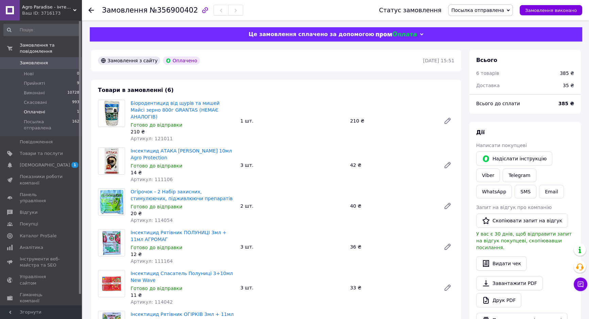
click at [41, 109] on span "Оплачені" at bounding box center [34, 112] width 21 height 6
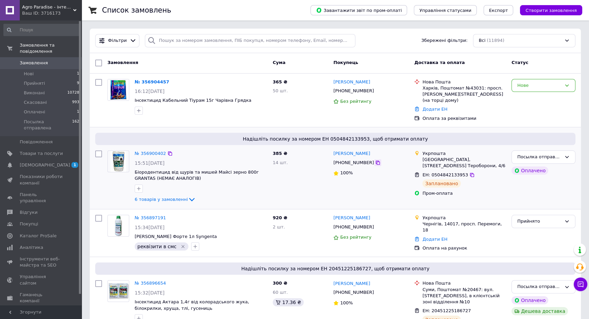
click at [375, 160] on icon at bounding box center [377, 162] width 5 height 5
click at [40, 69] on li "Нові 1" at bounding box center [41, 74] width 83 height 10
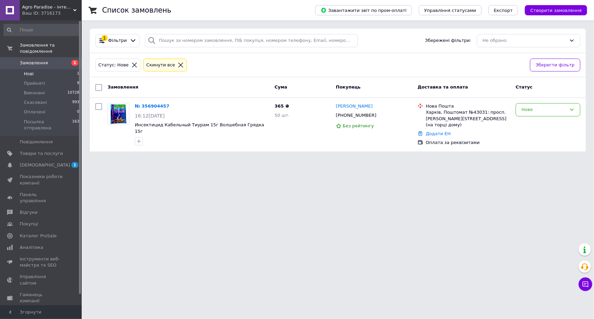
click at [39, 69] on li "Нові 1" at bounding box center [41, 74] width 83 height 10
click at [140, 105] on link "№ 356904457" at bounding box center [152, 105] width 35 height 5
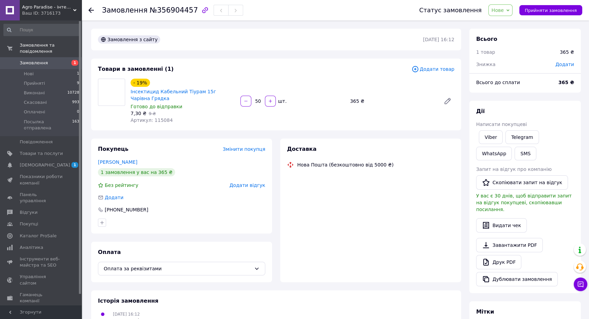
click at [164, 118] on span "Артикул: 115084" at bounding box center [152, 119] width 42 height 5
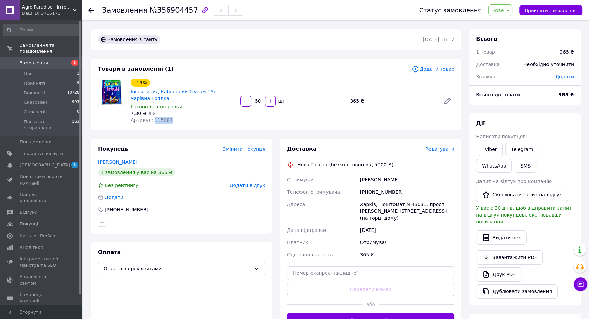
copy span "115084"
click at [233, 45] on div "Замовлення з сайту" at bounding box center [260, 39] width 327 height 11
click at [168, 17] on div "Замовлення №356904457" at bounding box center [254, 10] width 304 height 20
drag, startPoint x: 168, startPoint y: 17, endPoint x: 163, endPoint y: 13, distance: 6.5
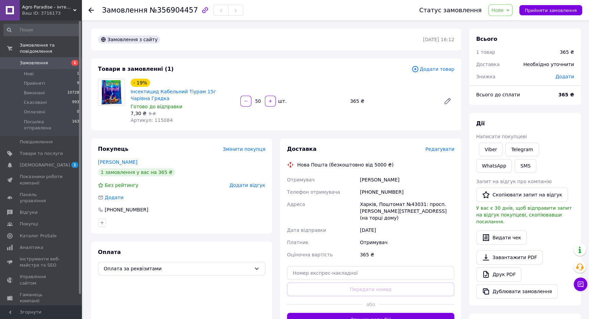
click at [163, 13] on span "№356904457" at bounding box center [174, 10] width 48 height 8
copy span "356904457"
click at [386, 193] on div "[PHONE_NUMBER]" at bounding box center [407, 192] width 97 height 12
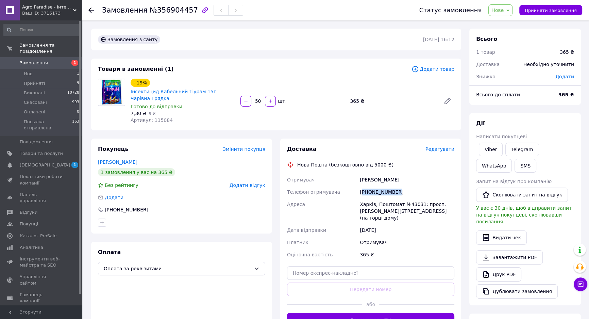
copy div "380673069411"
click at [168, 9] on span "№356904457" at bounding box center [174, 10] width 48 height 8
copy span "356904457"
click at [361, 248] on div "365 ₴" at bounding box center [407, 254] width 97 height 12
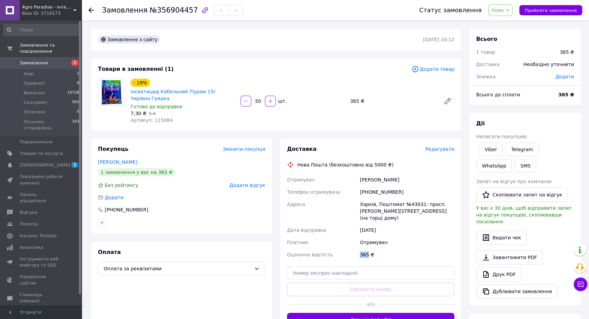
drag, startPoint x: 360, startPoint y: 248, endPoint x: 367, endPoint y: 248, distance: 7.2
click at [367, 248] on div "365 ₴" at bounding box center [407, 254] width 97 height 12
copy div "365"
click at [504, 8] on span "Нове" at bounding box center [498, 9] width 12 height 5
click at [513, 22] on li "Прийнято" at bounding box center [517, 24] width 56 height 10
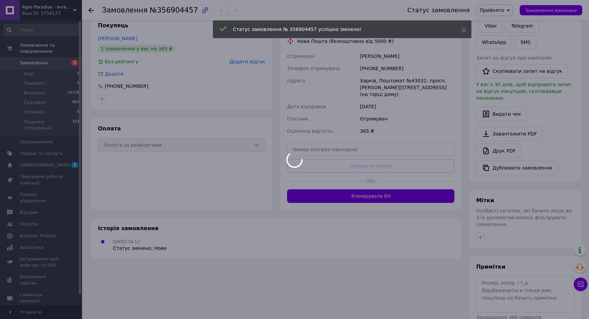
scroll to position [145, 0]
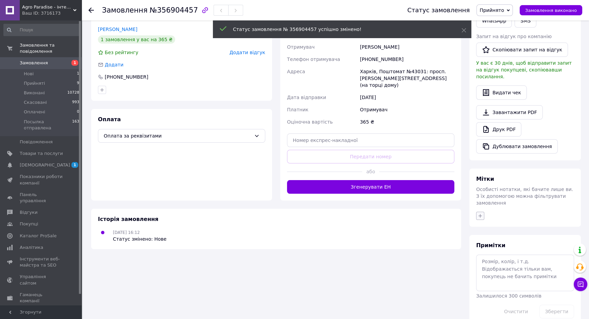
click at [482, 213] on icon "button" at bounding box center [480, 215] width 5 height 5
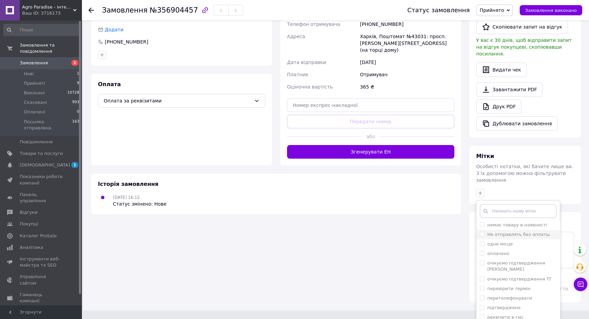
scroll to position [62, 0]
click at [498, 302] on label "реквізити в смс" at bounding box center [505, 304] width 36 height 5
checkbox input "true"
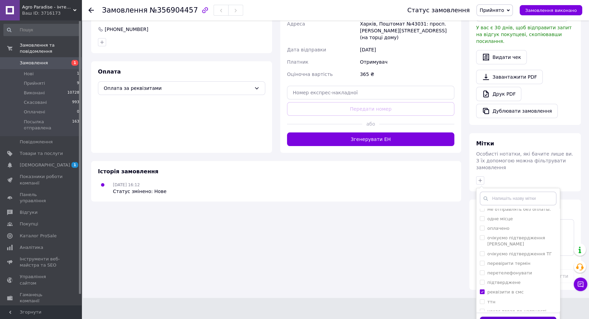
click at [509, 316] on button "Додати мітку" at bounding box center [518, 322] width 77 height 13
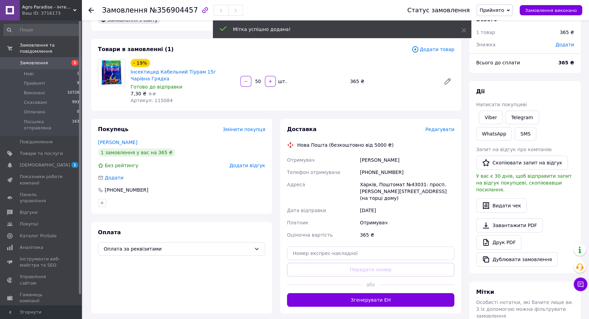
scroll to position [0, 0]
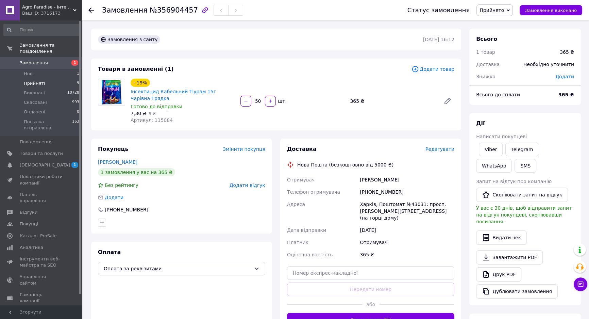
click at [40, 80] on span "Прийняті" at bounding box center [34, 83] width 21 height 6
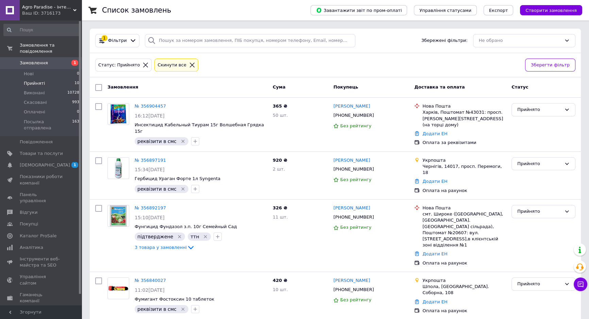
click at [28, 80] on span "Прийняті" at bounding box center [34, 83] width 21 height 6
click at [39, 60] on span "Замовлення" at bounding box center [34, 63] width 28 height 6
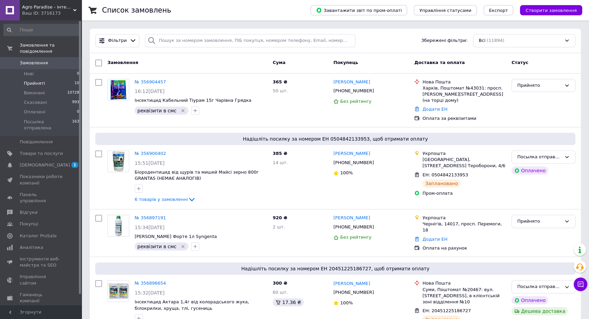
click at [44, 79] on li "Прийняті 10" at bounding box center [41, 84] width 83 height 10
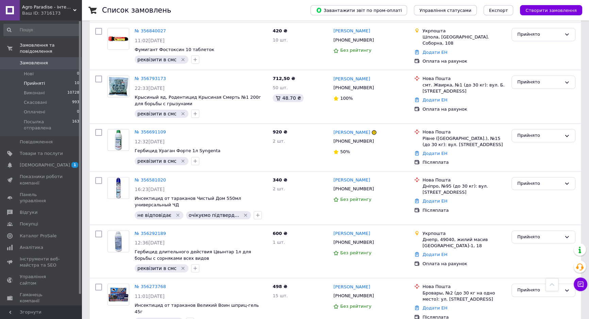
scroll to position [194, 0]
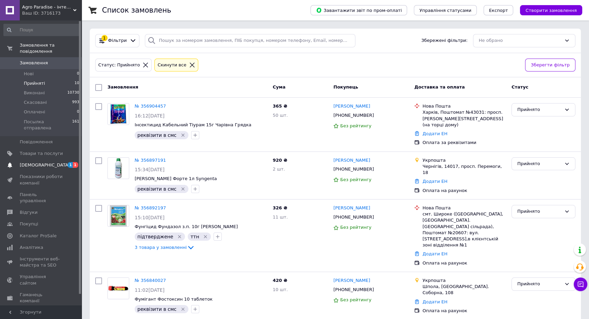
click at [44, 162] on span "[DEMOGRAPHIC_DATA]" at bounding box center [45, 165] width 50 height 6
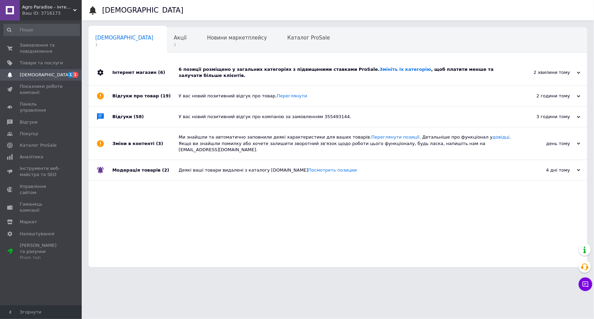
click at [243, 70] on div "6 позиції розміщено у загальних категоріях з підвищеними ставками ProSale. Змін…" at bounding box center [345, 72] width 333 height 12
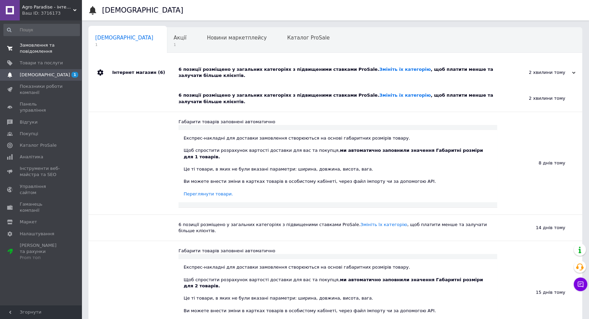
click at [41, 46] on span "Замовлення та повідомлення" at bounding box center [41, 48] width 43 height 12
